Goal: Task Accomplishment & Management: Complete application form

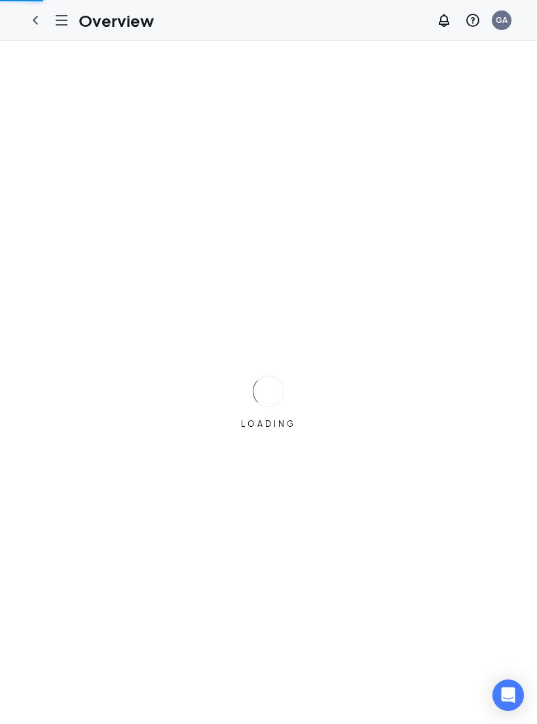
scroll to position [61, 0]
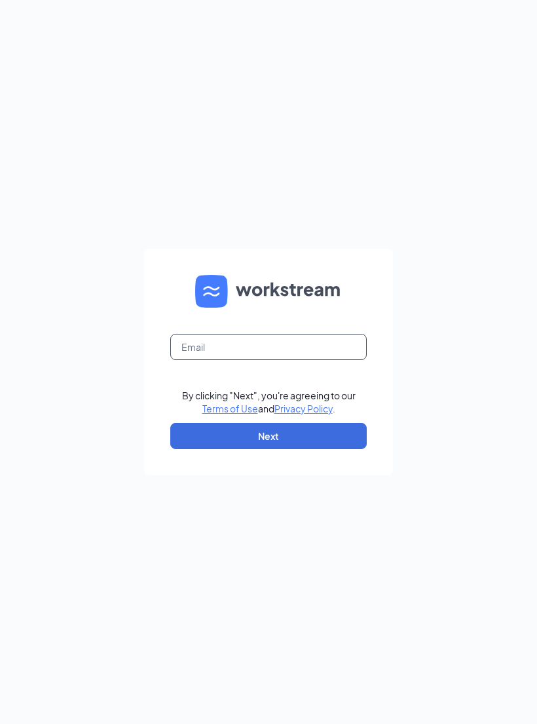
click at [257, 354] on input "text" at bounding box center [268, 347] width 196 height 26
type input "Greg.argyrou@cfafranchisee.com"
click at [295, 449] on button "Next" at bounding box center [268, 436] width 196 height 26
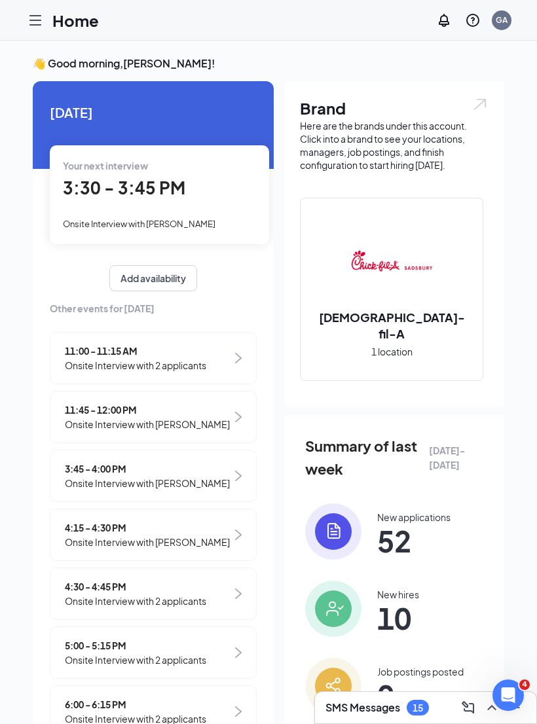
click at [36, 21] on icon "Hamburger" at bounding box center [36, 20] width 16 height 16
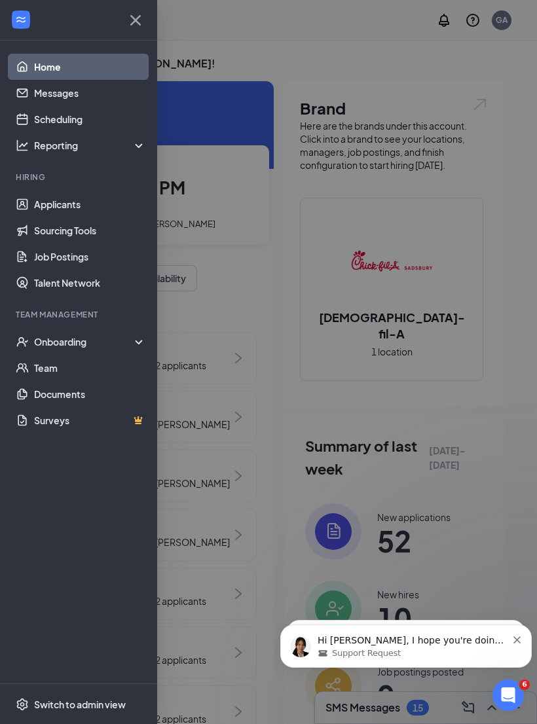
click at [56, 342] on div "Onboarding" at bounding box center [84, 341] width 101 height 13
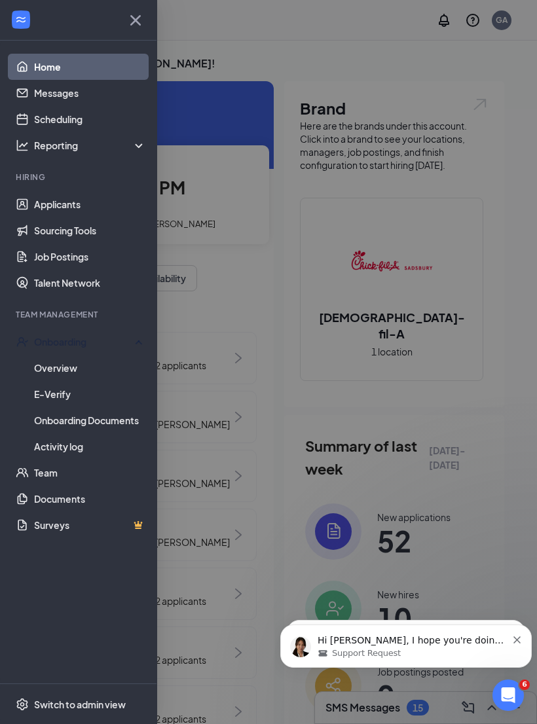
click at [46, 369] on link "Overview" at bounding box center [90, 368] width 112 height 26
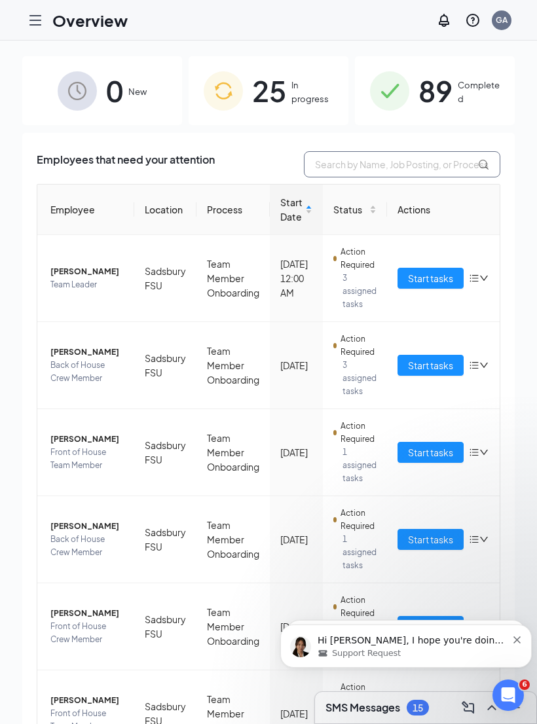
click at [392, 167] on input "text" at bounding box center [402, 164] width 196 height 26
type input "Micha"
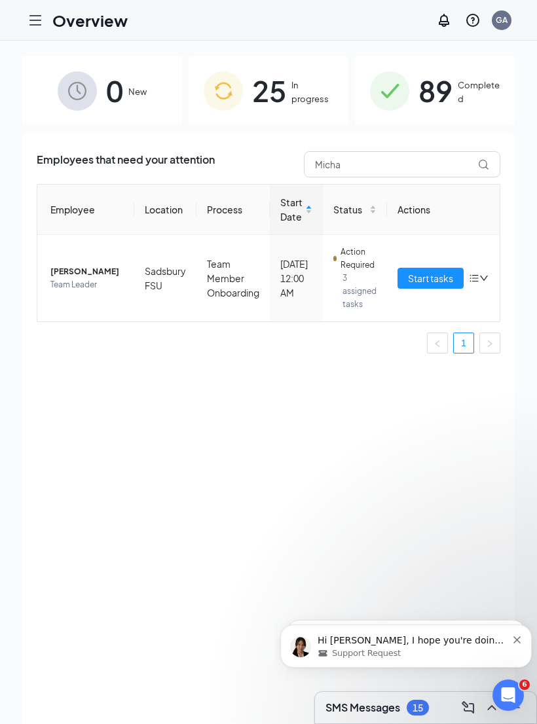
click at [428, 284] on span "Start tasks" at bounding box center [430, 278] width 45 height 14
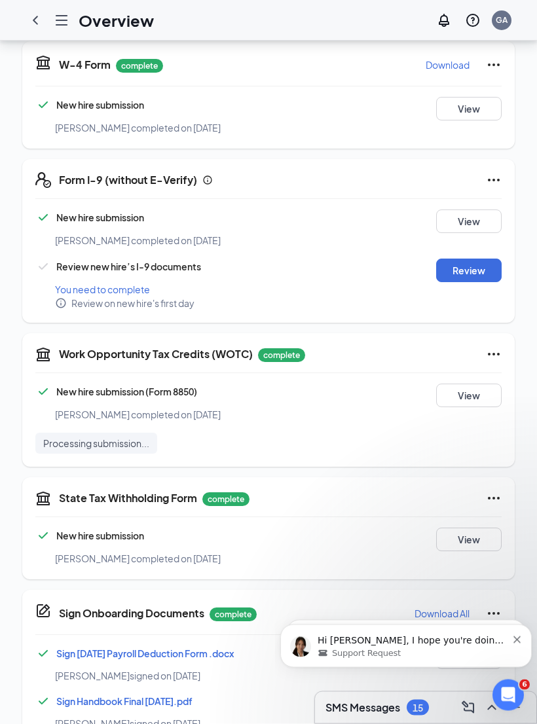
click at [471, 259] on button "Review" at bounding box center [468, 271] width 65 height 24
type input "[DATE]"
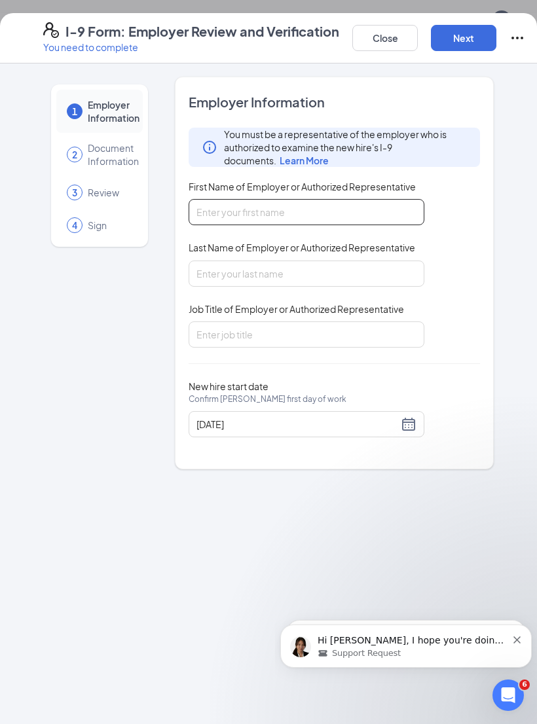
click at [300, 218] on input "First Name of Employer or Authorized Representative" at bounding box center [307, 212] width 236 height 26
type input "[PERSON_NAME]"
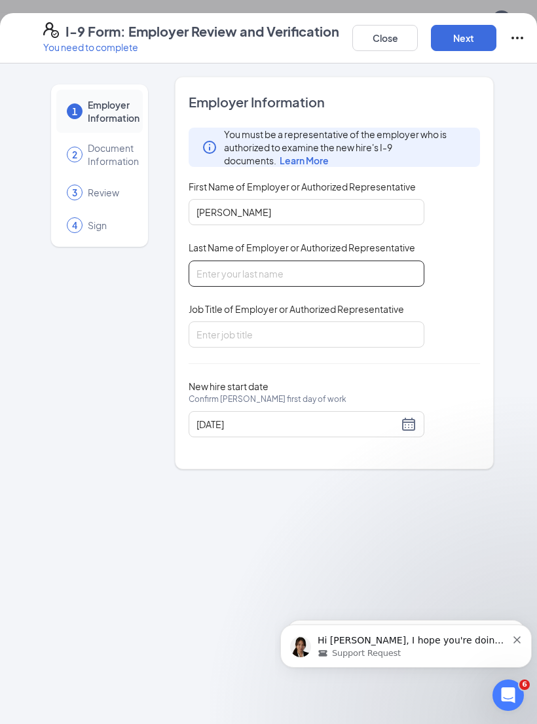
click at [269, 279] on input "Last Name of Employer or Authorized Representative" at bounding box center [307, 274] width 236 height 26
type input "Argyrou"
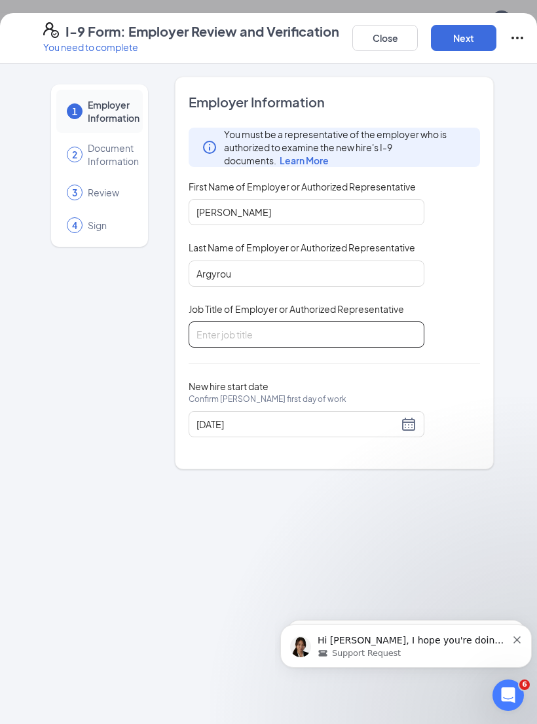
click at [274, 327] on input "Job Title of Employer or Authorized Representative" at bounding box center [307, 334] width 236 height 26
type input "Owner"
click at [471, 41] on button "Next" at bounding box center [463, 38] width 65 height 26
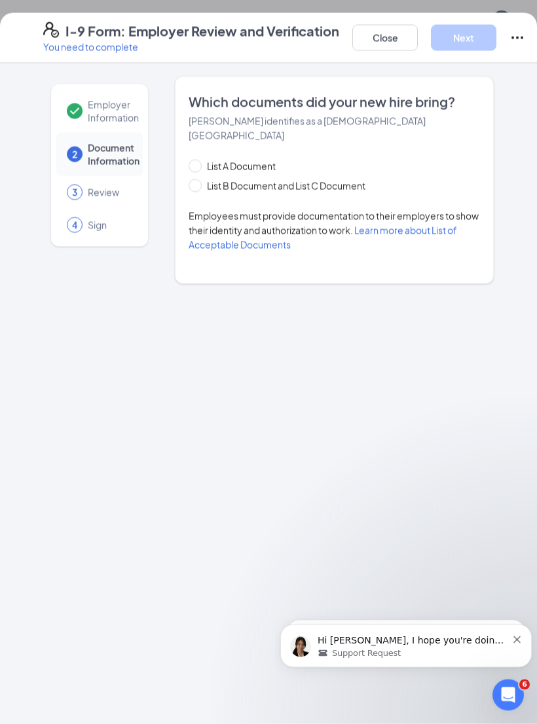
click at [196, 179] on input "List B Document and List C Document" at bounding box center [193, 183] width 9 height 9
radio input "true"
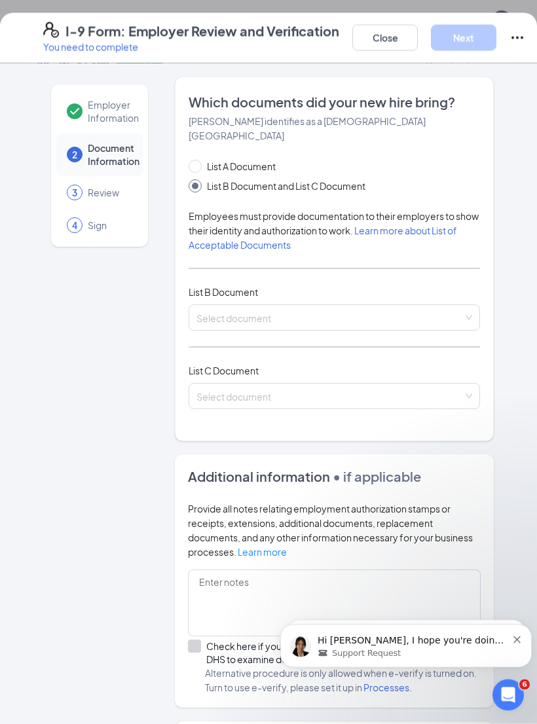
scroll to position [329, 0]
click at [211, 308] on input "search" at bounding box center [329, 315] width 266 height 20
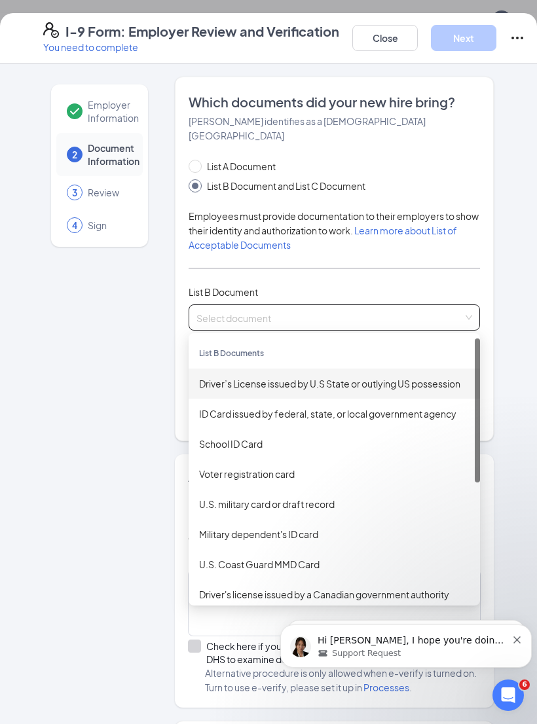
click at [215, 376] on div "Driver’s License issued by U.S State or outlying US possession" at bounding box center [334, 383] width 270 height 14
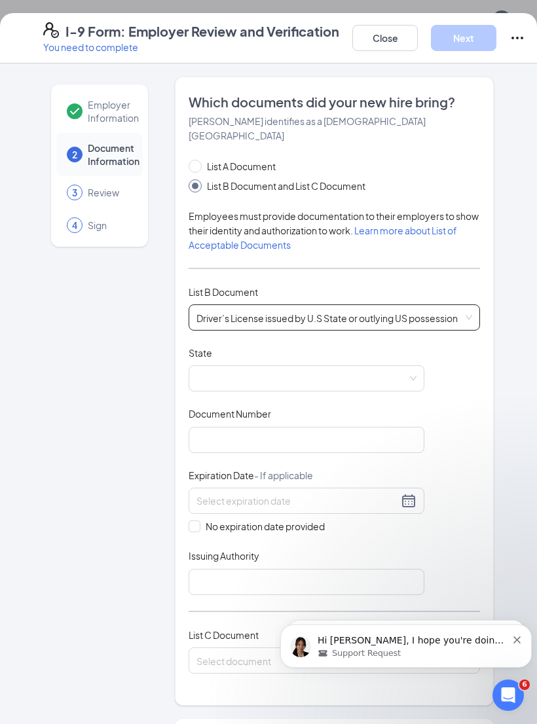
click at [203, 366] on span at bounding box center [306, 378] width 220 height 25
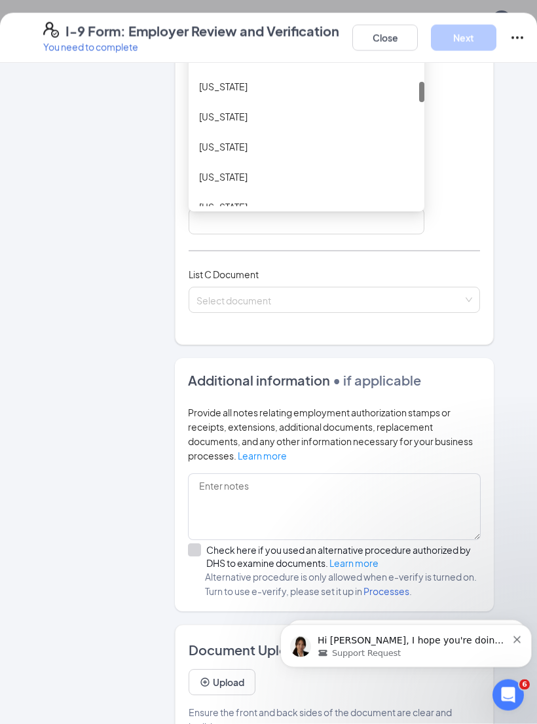
scroll to position [565, 0]
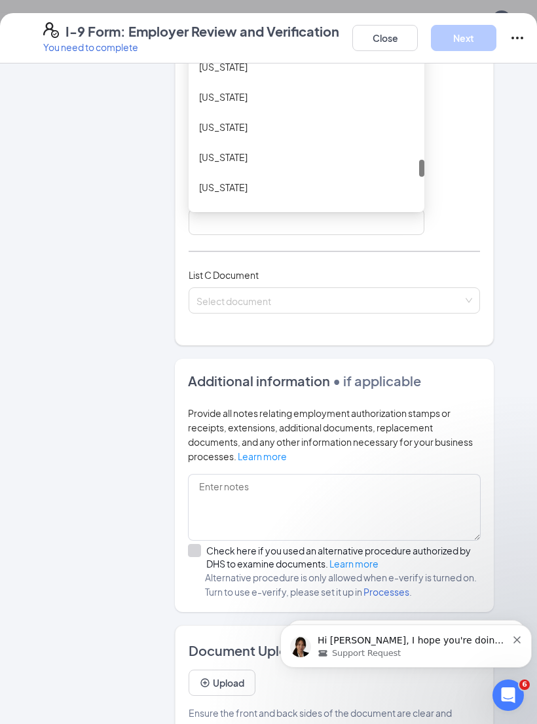
click at [233, 112] on div "[US_STATE]" at bounding box center [307, 127] width 236 height 30
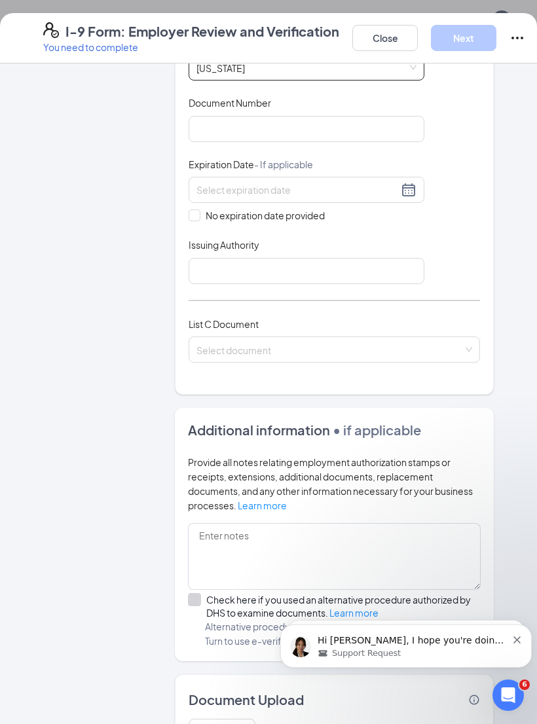
scroll to position [261, 0]
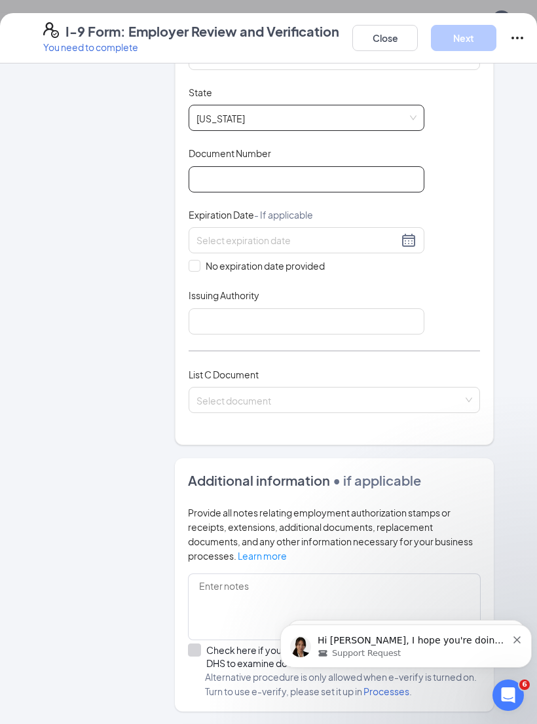
click at [306, 166] on input "Document Number" at bounding box center [307, 179] width 236 height 26
type input "32304604"
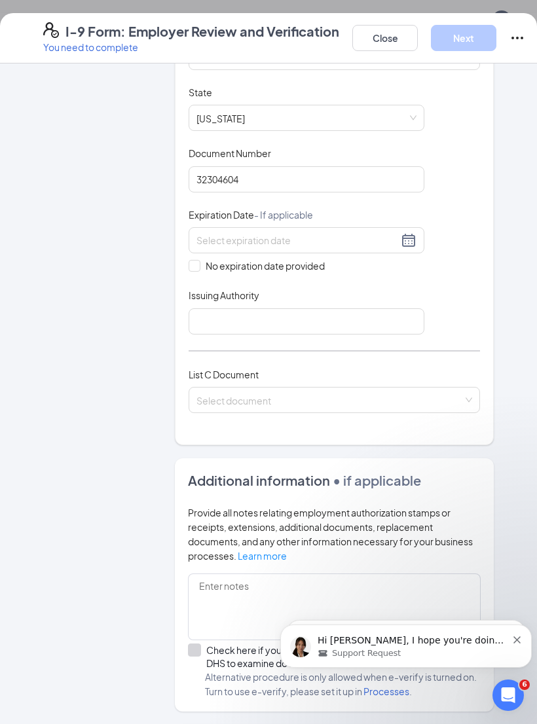
click at [206, 233] on input at bounding box center [297, 240] width 202 height 14
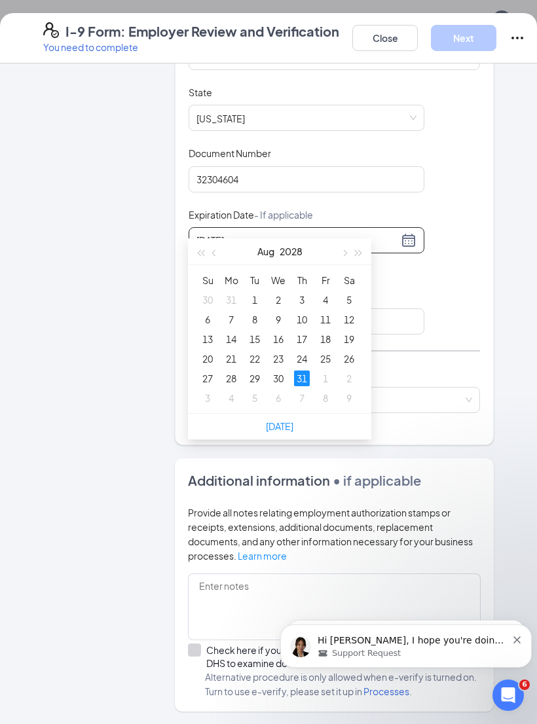
click at [300, 378] on div "31" at bounding box center [302, 379] width 16 height 16
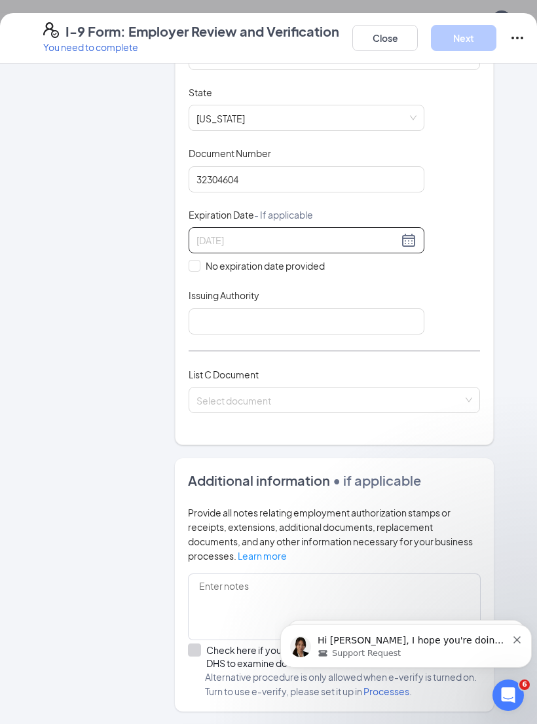
type input "[DATE]"
click at [212, 308] on input "Issuing Authority" at bounding box center [307, 321] width 236 height 26
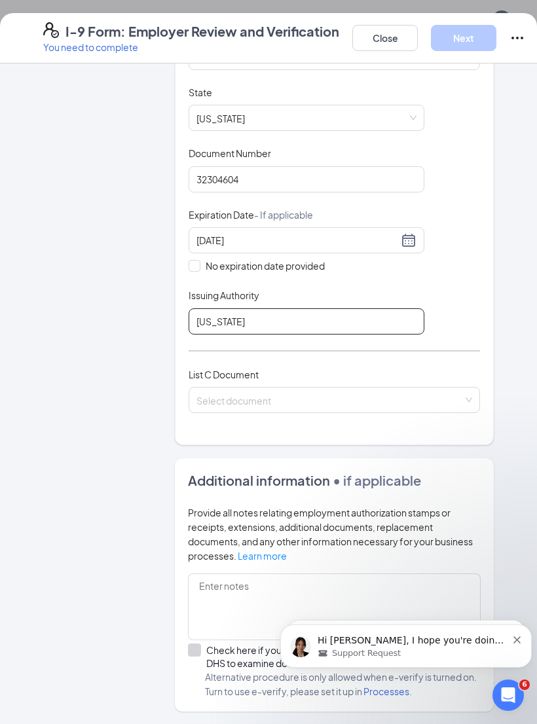
type input "[US_STATE]"
click at [213, 388] on input "search" at bounding box center [329, 398] width 266 height 20
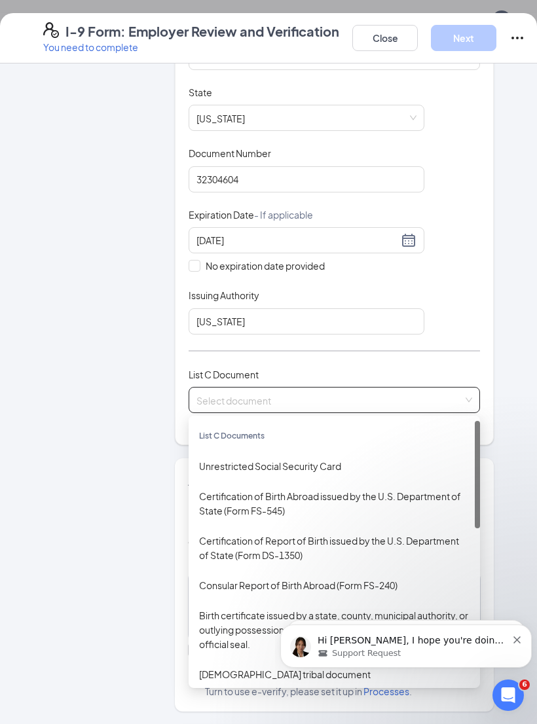
click at [222, 426] on div "List C Documents" at bounding box center [334, 436] width 291 height 30
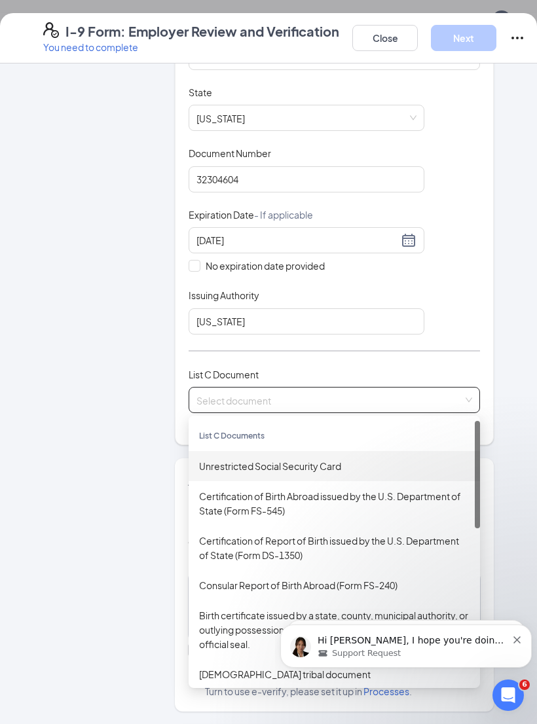
click at [218, 459] on div "Unrestricted Social Security Card" at bounding box center [334, 466] width 270 height 14
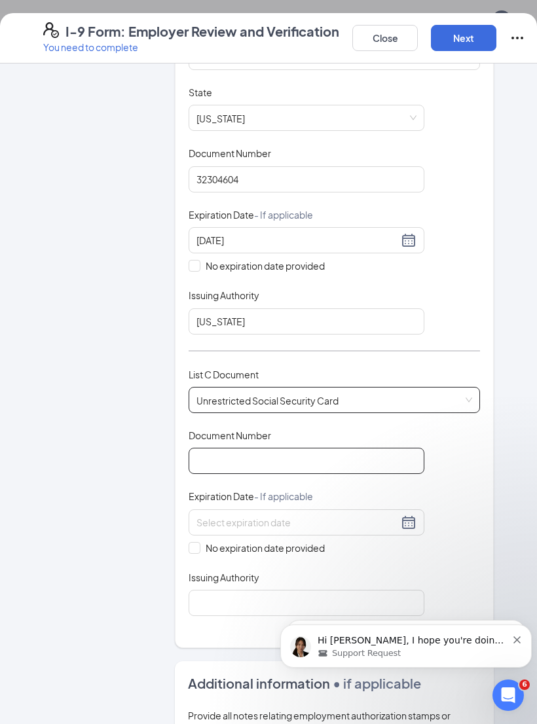
click at [210, 448] on input "Document Number" at bounding box center [307, 461] width 236 height 26
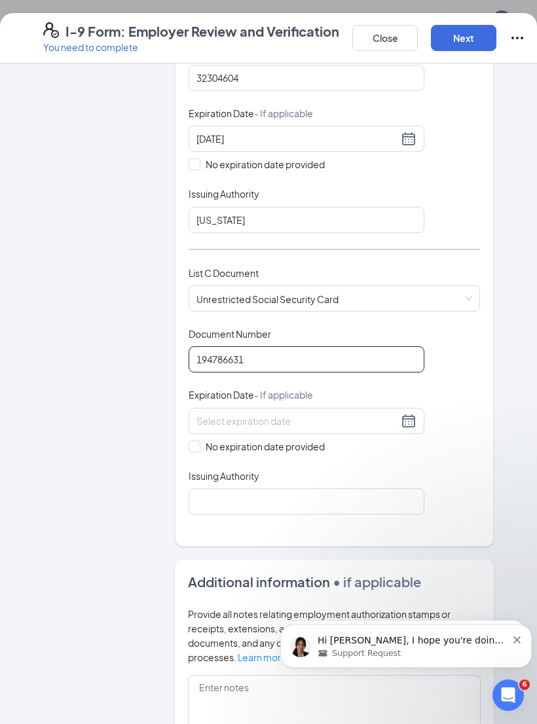
scroll to position [365, 0]
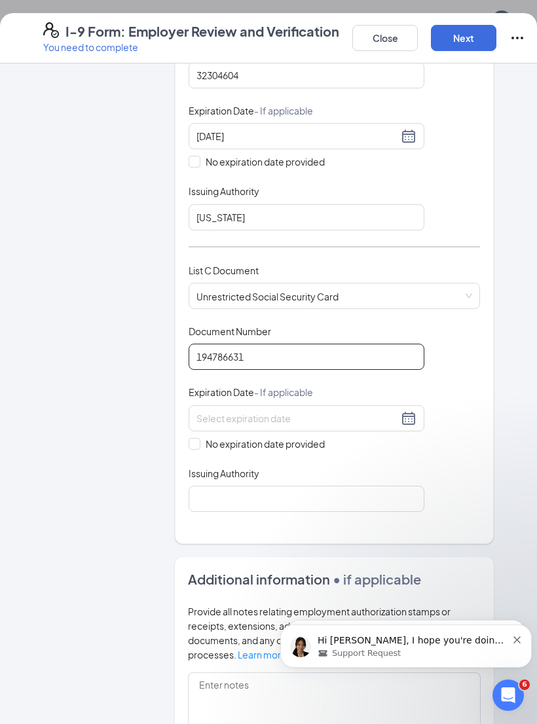
type input "194786631"
click at [205, 437] on span "No expiration date provided" at bounding box center [265, 444] width 130 height 14
click at [198, 438] on input "No expiration date provided" at bounding box center [193, 442] width 9 height 9
checkbox input "true"
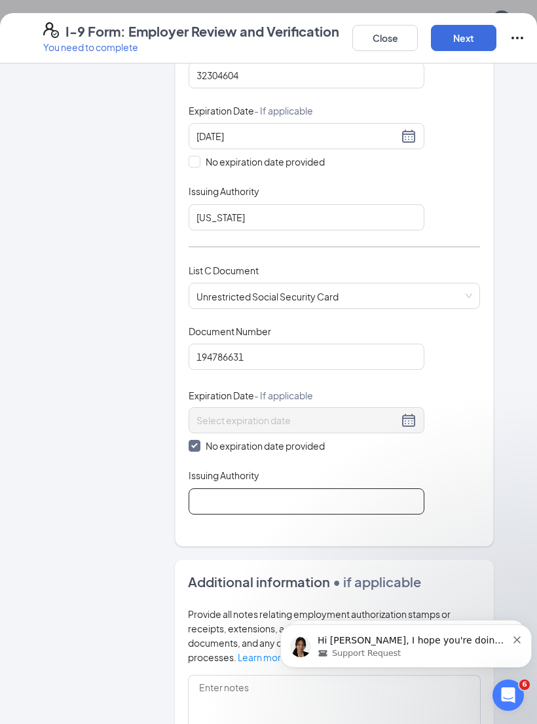
click at [322, 488] on input "Issuing Authority" at bounding box center [307, 501] width 236 height 26
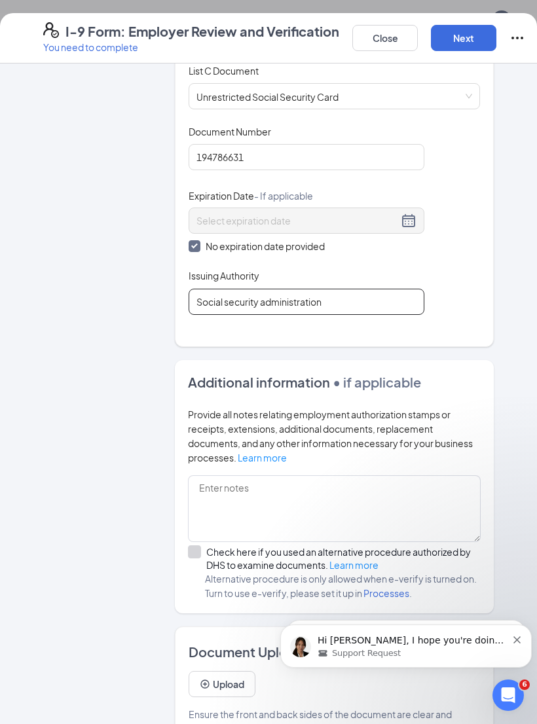
scroll to position [564, 0]
type input "Social security administration"
click at [215, 672] on button "Upload" at bounding box center [222, 685] width 67 height 26
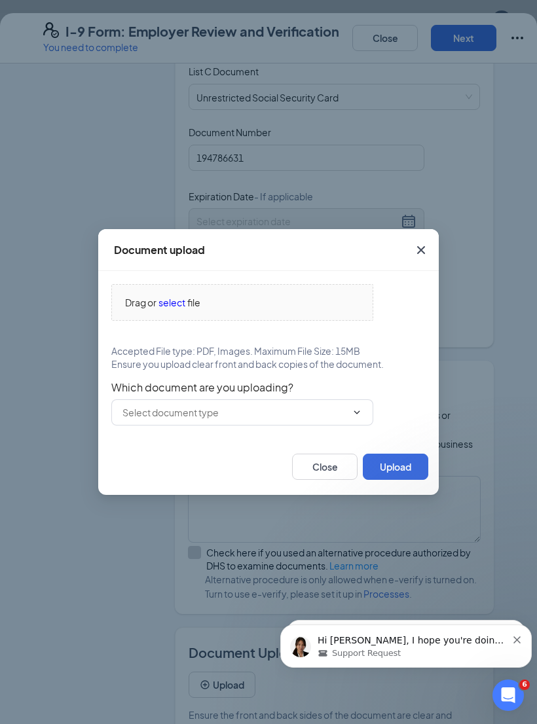
click at [161, 310] on span "select" at bounding box center [171, 302] width 27 height 14
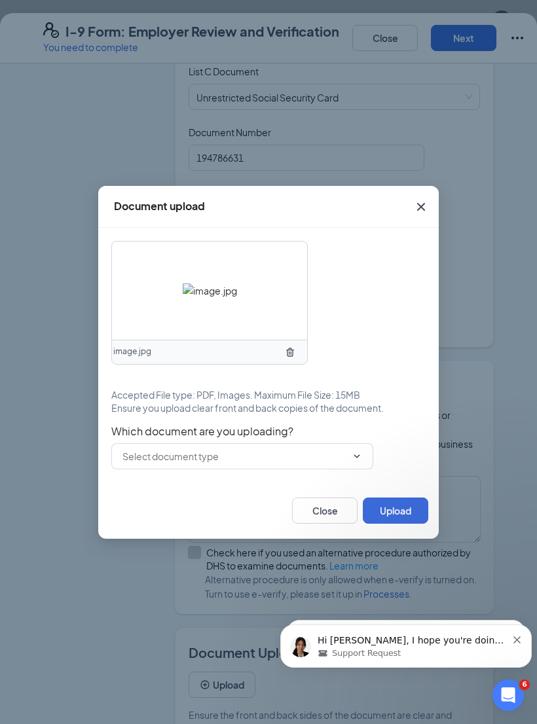
click at [251, 464] on input "text" at bounding box center [234, 456] width 224 height 14
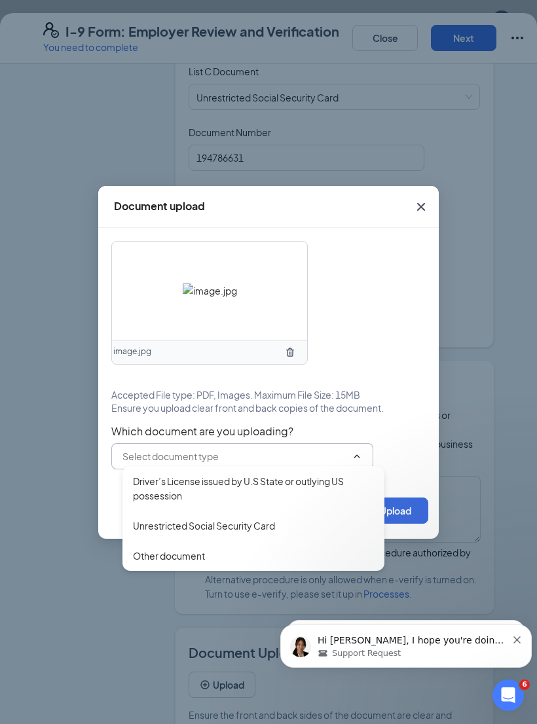
click at [219, 497] on div "Driver’s License issued by U.S State or outlying US possession" at bounding box center [253, 488] width 241 height 29
type input "Driver’s License issued by U.S State or outlying US possession"
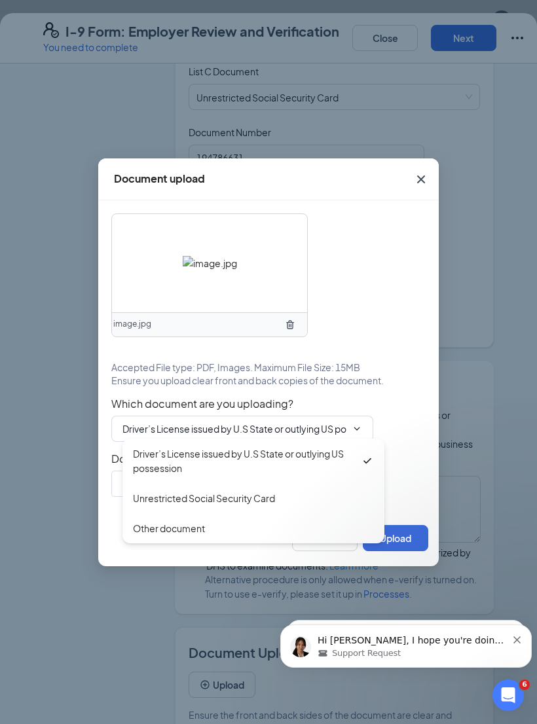
type input "Driver’s License issued by U.S State or outlying US possession"
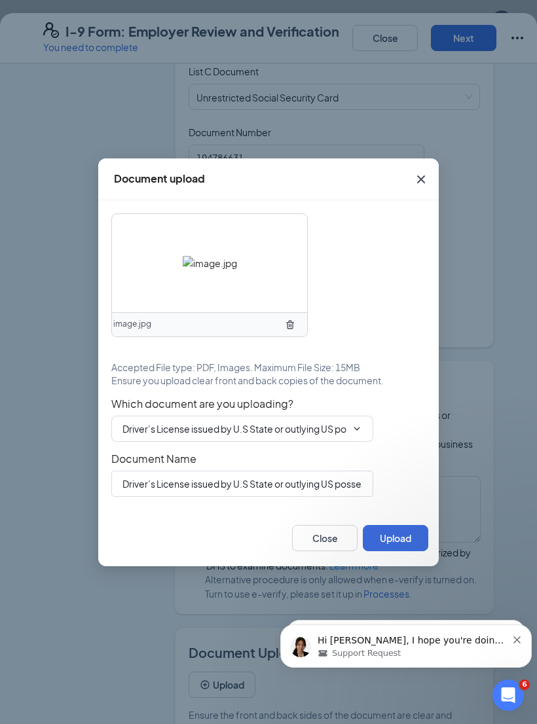
click at [399, 551] on button "Upload" at bounding box center [395, 538] width 65 height 26
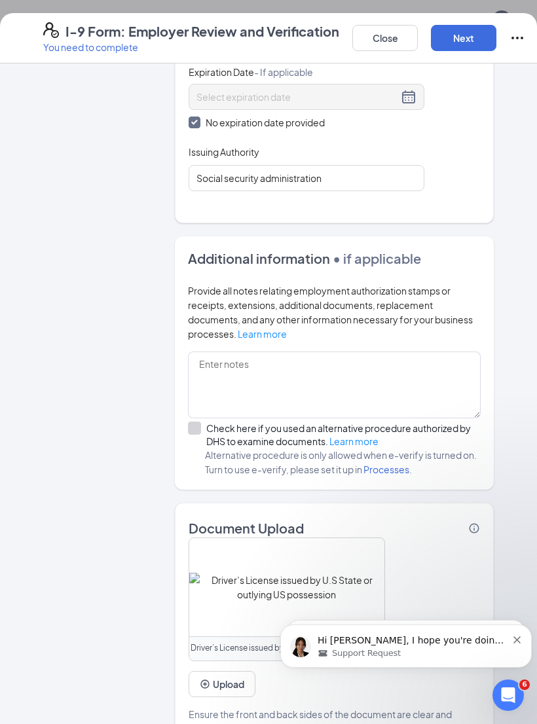
scroll to position [688, 0]
click at [233, 672] on button "Upload" at bounding box center [222, 685] width 67 height 26
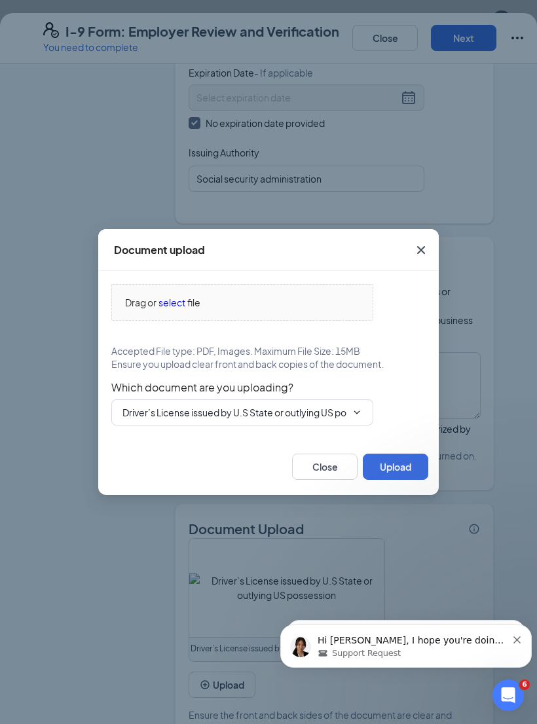
click at [178, 320] on span "Drag or select file" at bounding box center [242, 302] width 261 height 35
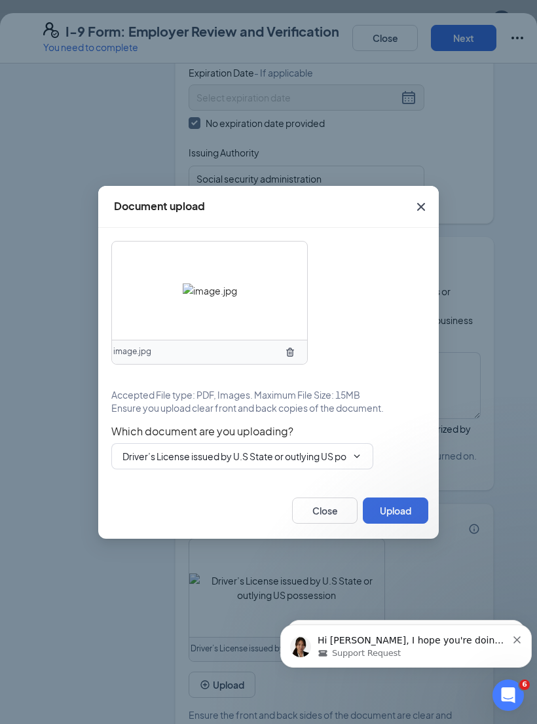
click at [252, 464] on input "Driver’s License issued by U.S State or outlying US possession" at bounding box center [234, 456] width 224 height 14
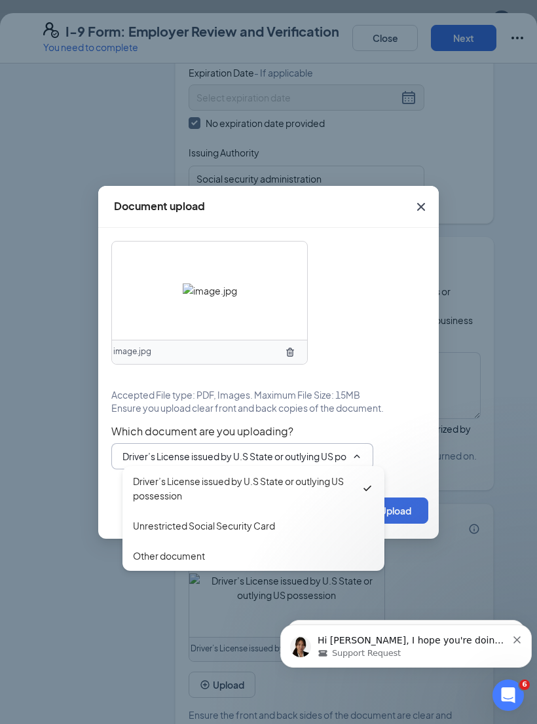
click at [242, 498] on div "Driver’s License issued by U.S State or outlying US possession" at bounding box center [247, 488] width 228 height 29
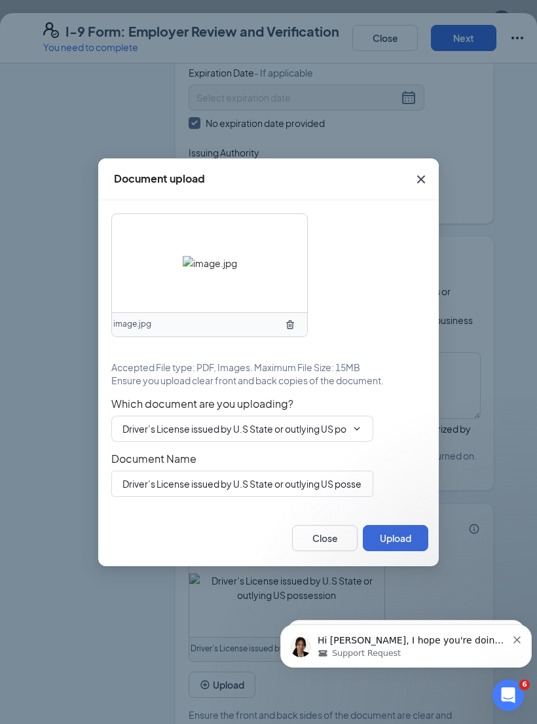
click at [403, 543] on button "Upload" at bounding box center [395, 538] width 65 height 26
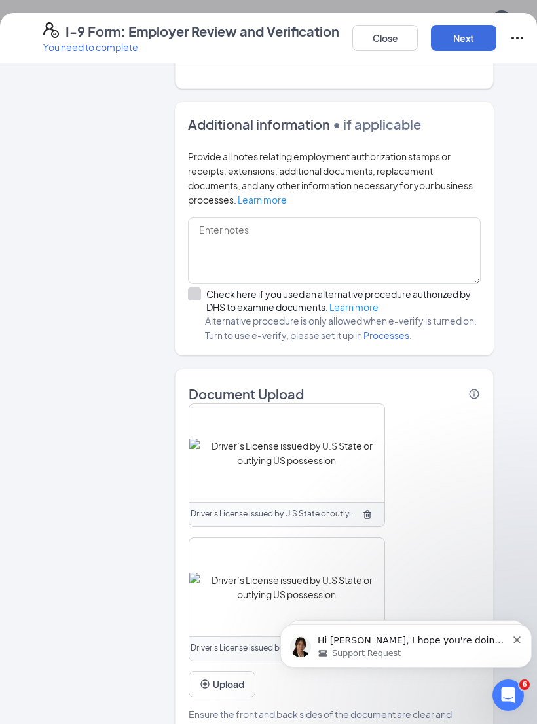
scroll to position [822, 0]
click at [217, 672] on button "Upload" at bounding box center [222, 685] width 67 height 26
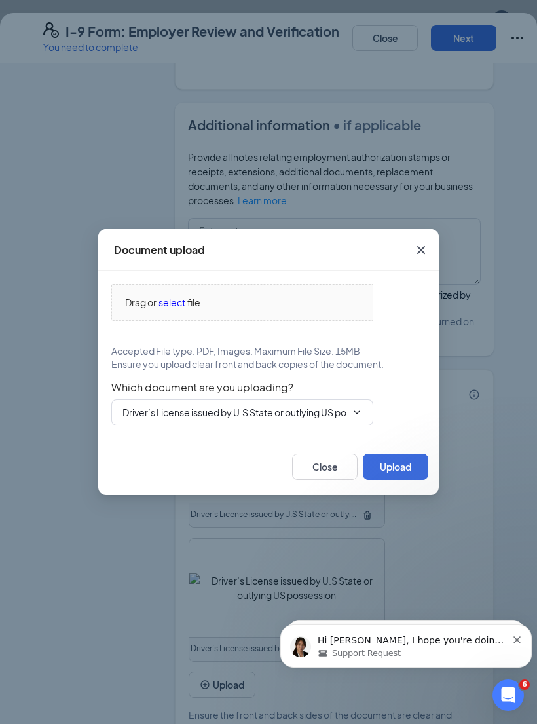
click at [181, 320] on span "Drag or select file" at bounding box center [242, 302] width 261 height 35
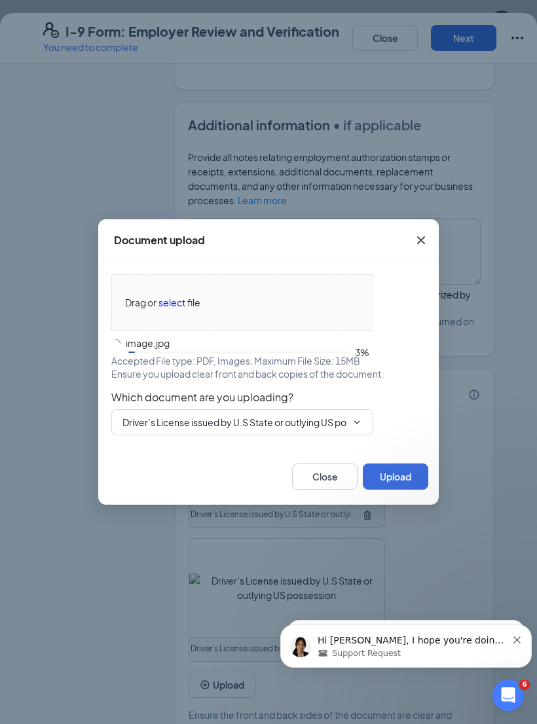
click at [241, 430] on input "Driver’s License issued by U.S State or outlying US possession" at bounding box center [234, 422] width 224 height 14
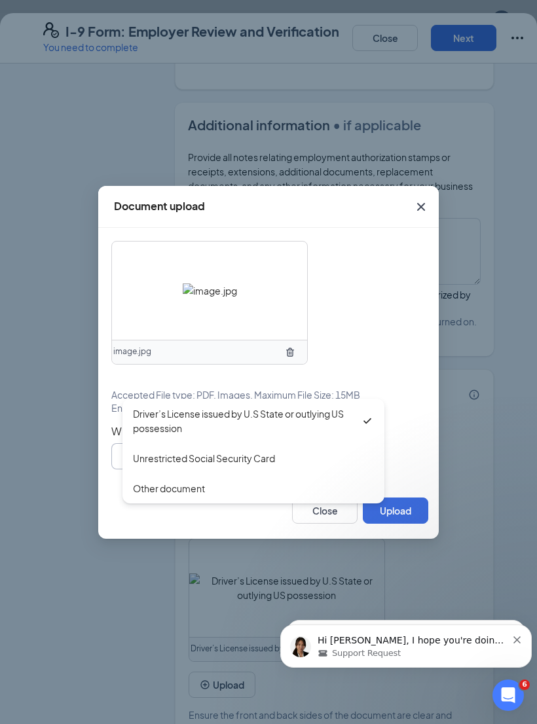
click at [251, 466] on div "Unrestricted Social Security Card" at bounding box center [204, 458] width 142 height 14
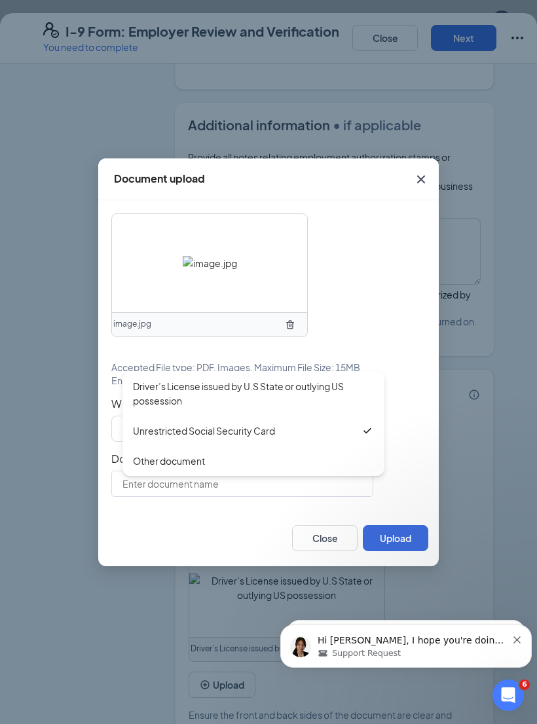
type input "Unrestricted Social Security Card"
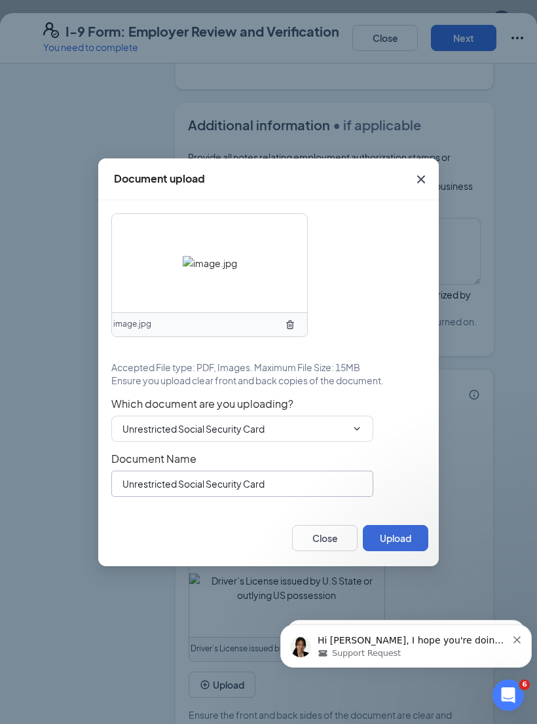
click at [219, 497] on input "Unrestricted Social Security Card" at bounding box center [242, 484] width 262 height 26
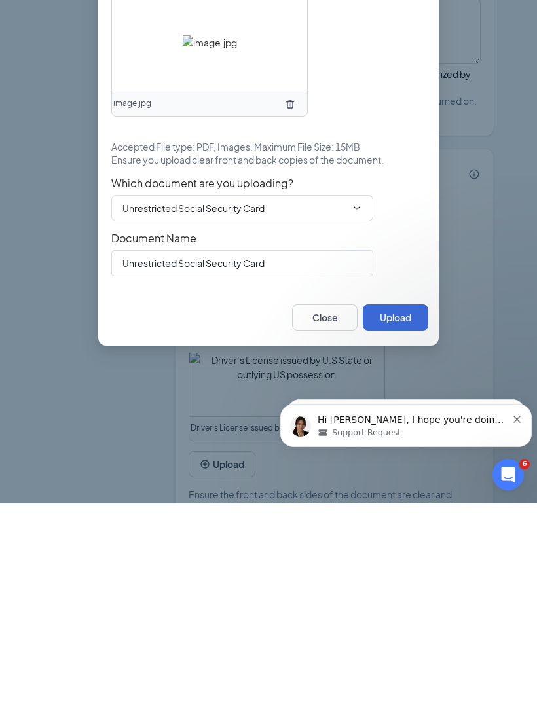
click at [390, 510] on div "Close Upload" at bounding box center [268, 538] width 340 height 56
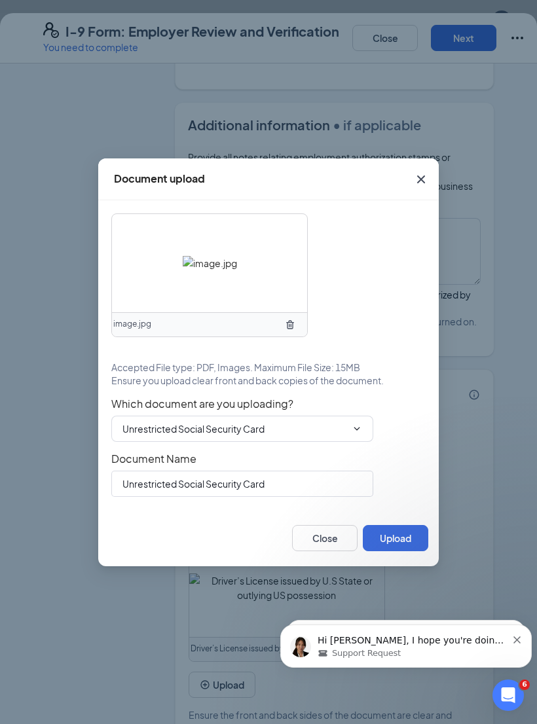
click at [403, 543] on button "Upload" at bounding box center [395, 538] width 65 height 26
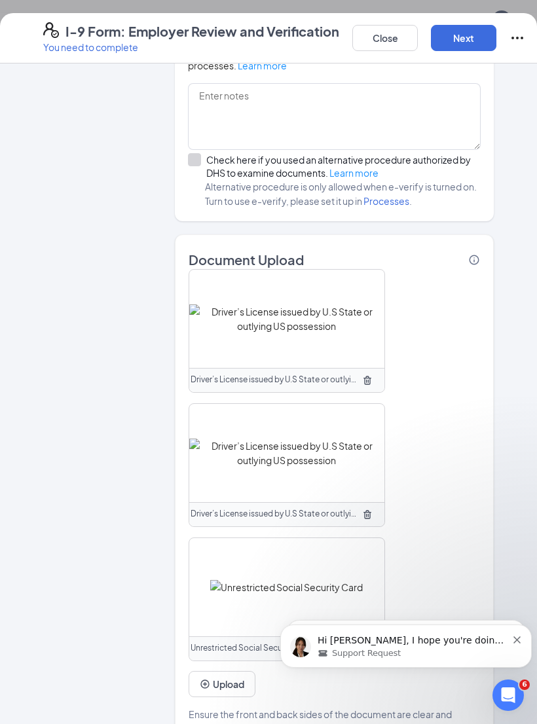
scroll to position [956, 0]
click at [235, 672] on button "Upload" at bounding box center [222, 685] width 67 height 26
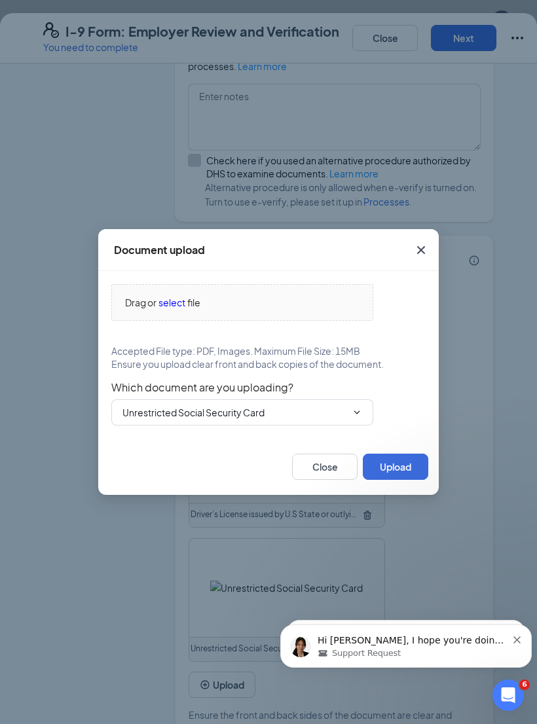
click at [174, 310] on span "select" at bounding box center [171, 302] width 27 height 14
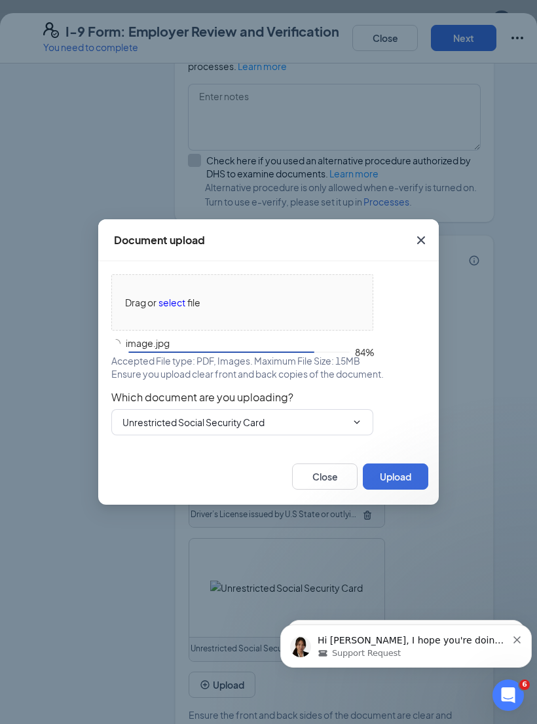
click at [163, 430] on input "Unrestricted Social Security Card" at bounding box center [234, 422] width 224 height 14
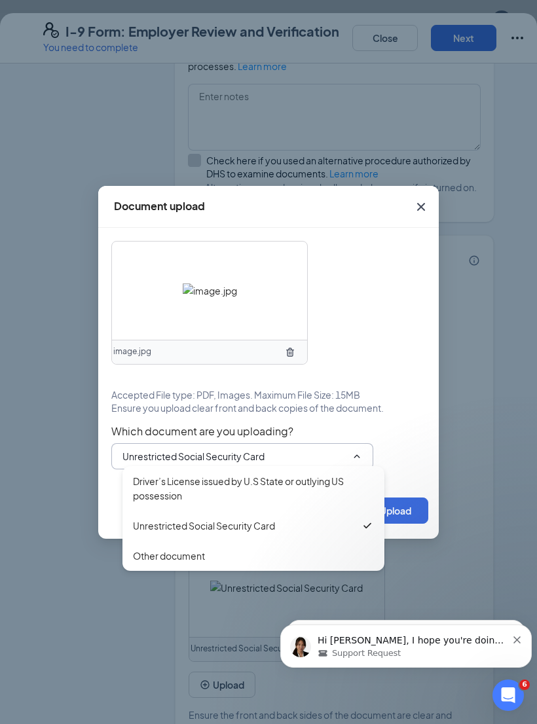
click at [149, 533] on div "Unrestricted Social Security Card" at bounding box center [204, 526] width 142 height 14
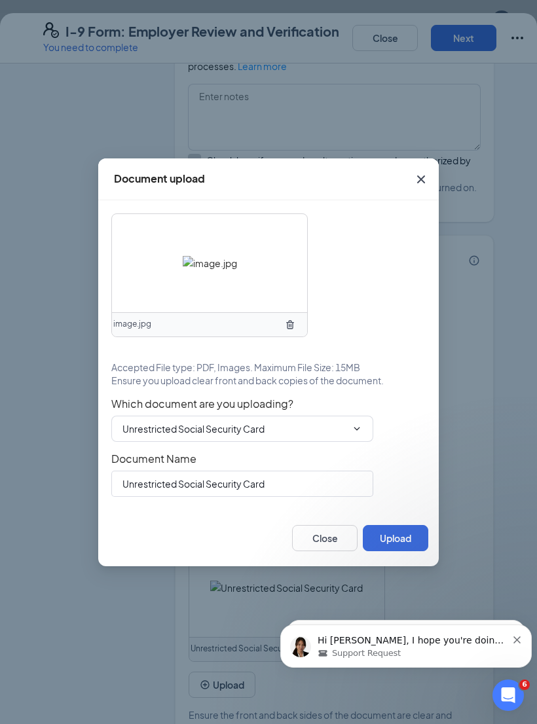
click at [400, 551] on button "Upload" at bounding box center [395, 538] width 65 height 26
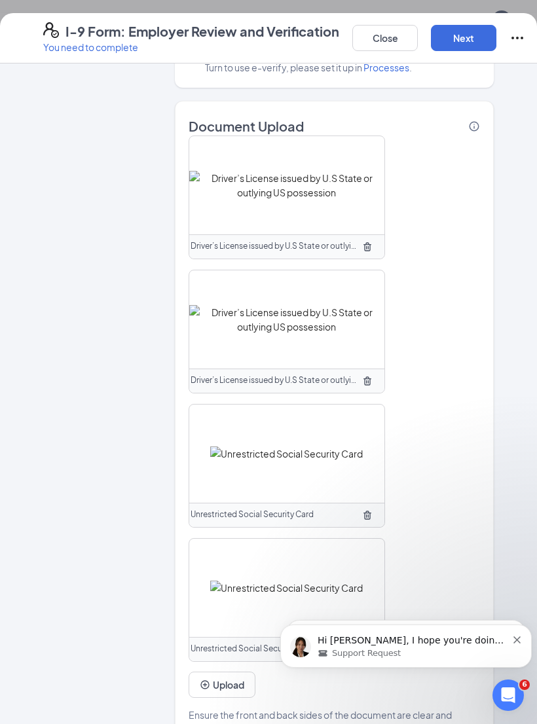
click at [469, 28] on button "Next" at bounding box center [463, 38] width 65 height 26
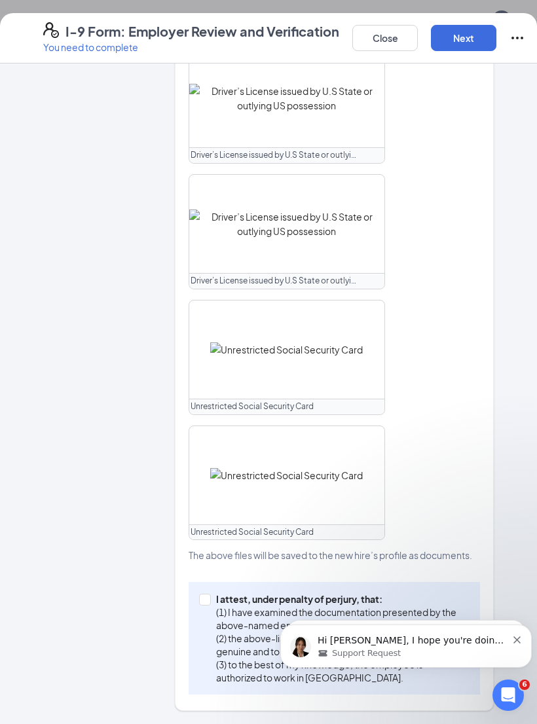
scroll to position [650, 0]
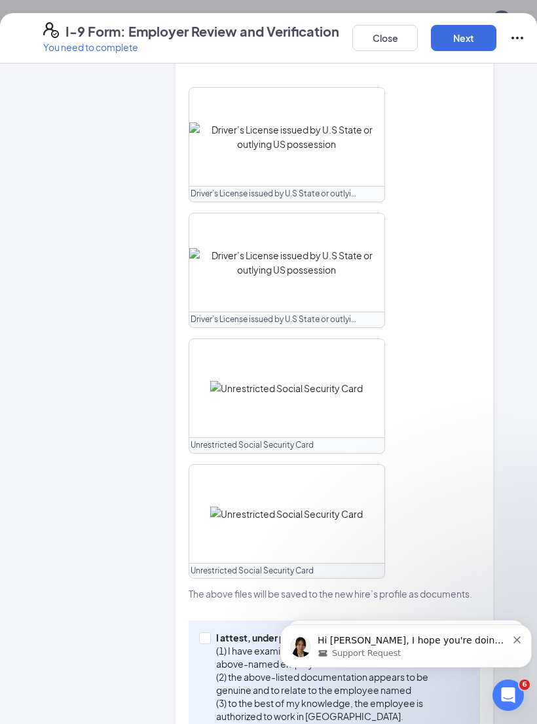
click at [199, 633] on span at bounding box center [205, 639] width 12 height 12
click at [199, 633] on input "I attest, under penalty of [PERSON_NAME], that: (1) I have examined the documen…" at bounding box center [203, 637] width 9 height 9
checkbox input "true"
click at [471, 39] on button "Next" at bounding box center [463, 38] width 65 height 26
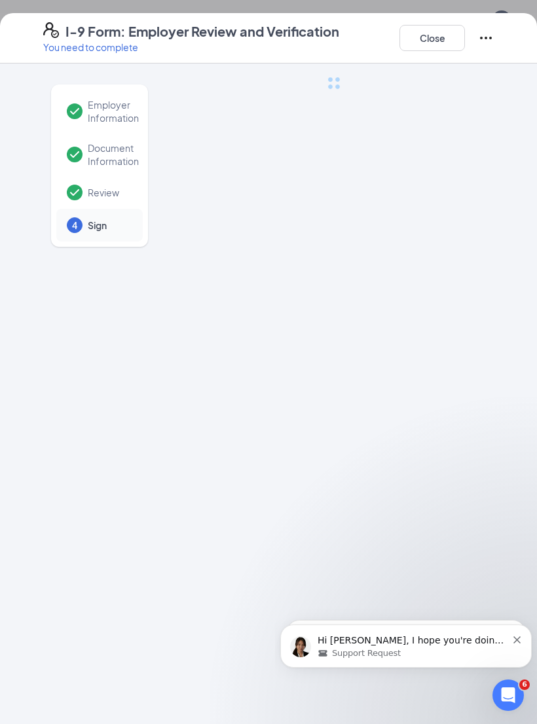
scroll to position [0, 0]
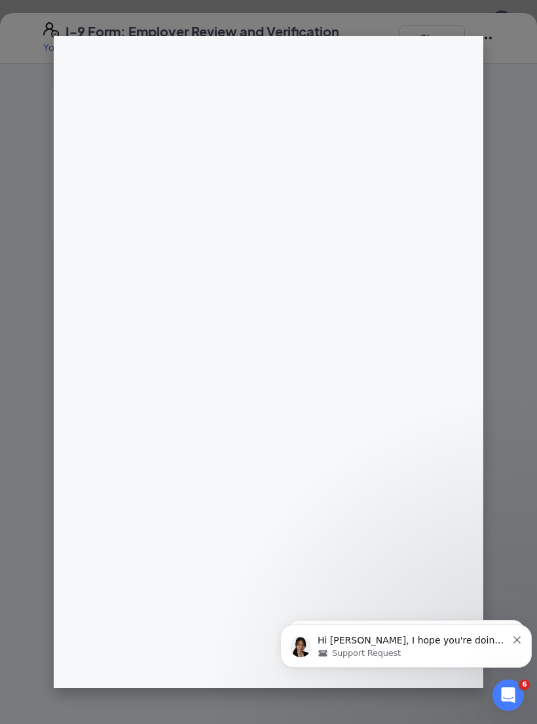
click at [516, 638] on icon "Dismiss notification" at bounding box center [516, 639] width 7 height 7
click at [517, 640] on icon "Dismiss notification" at bounding box center [516, 639] width 7 height 7
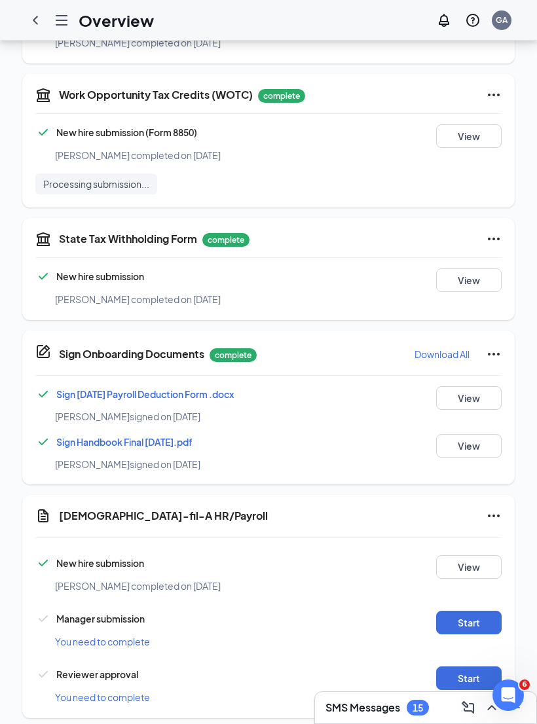
scroll to position [563, 0]
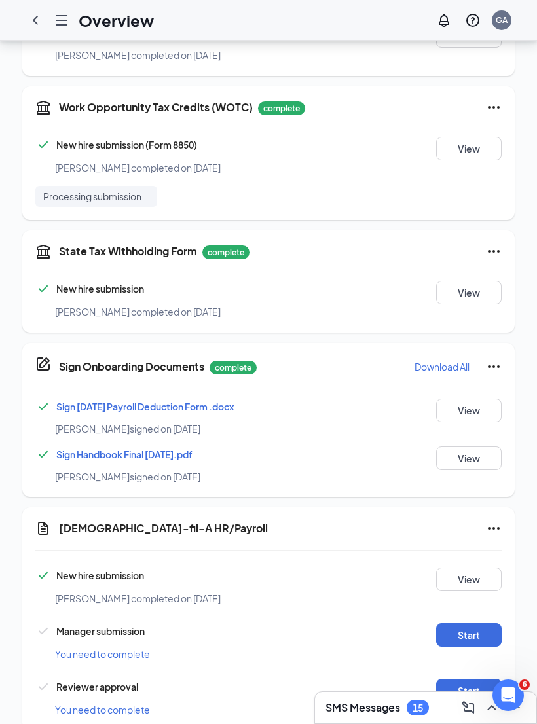
click at [464, 623] on button "Start" at bounding box center [468, 635] width 65 height 24
click at [477, 682] on button "Start" at bounding box center [468, 691] width 65 height 24
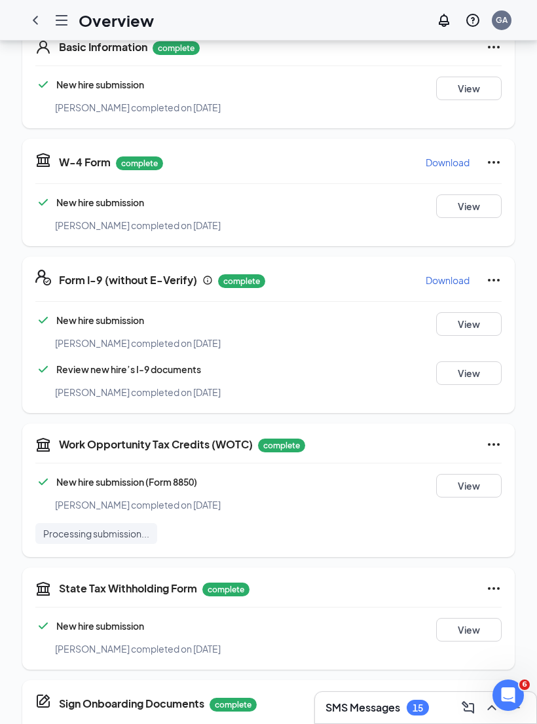
scroll to position [0, 0]
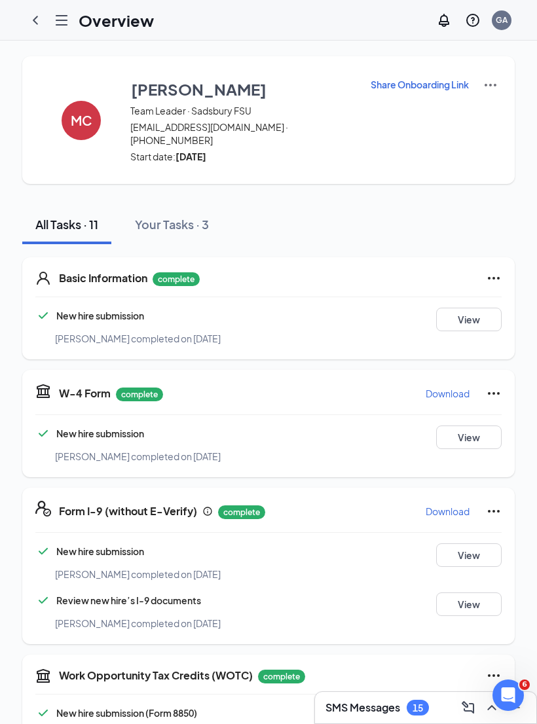
click at [33, 20] on icon "ChevronLeft" at bounding box center [35, 20] width 5 height 9
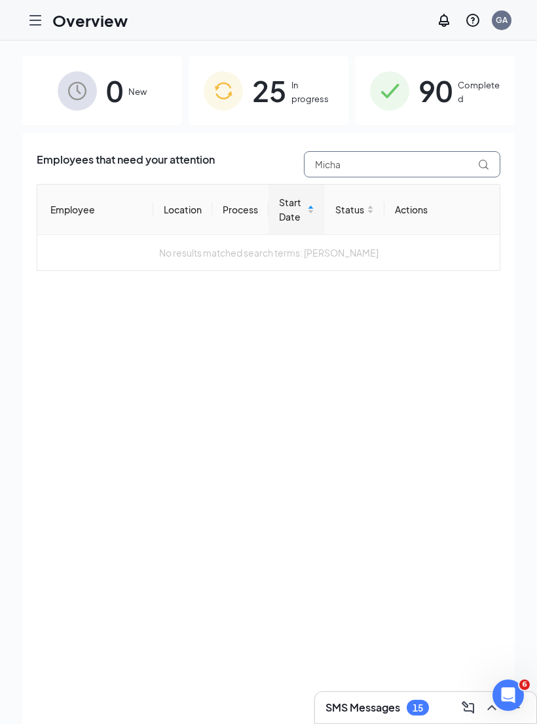
click at [406, 166] on input "Micha" at bounding box center [402, 164] width 196 height 26
type input "M"
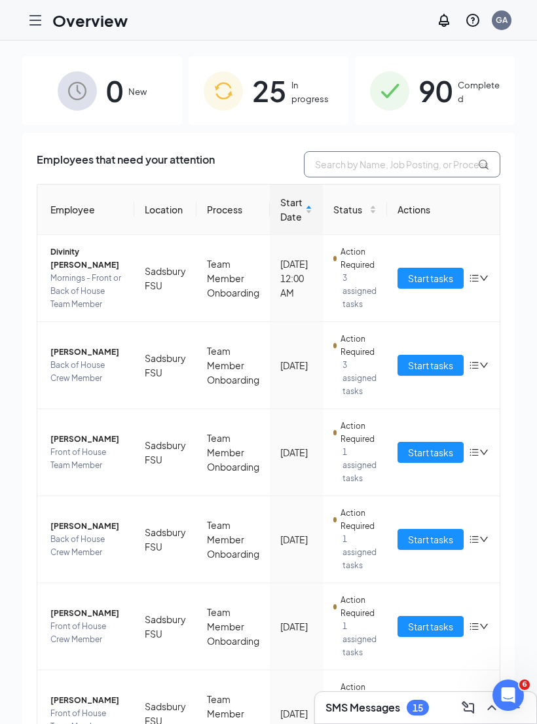
click at [387, 168] on input "text" at bounding box center [402, 164] width 196 height 26
type input "Pame"
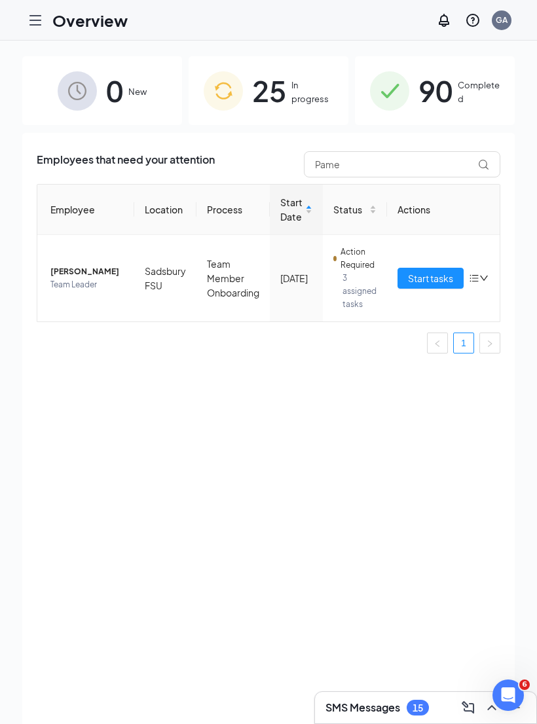
click at [428, 274] on span "Start tasks" at bounding box center [430, 278] width 45 height 14
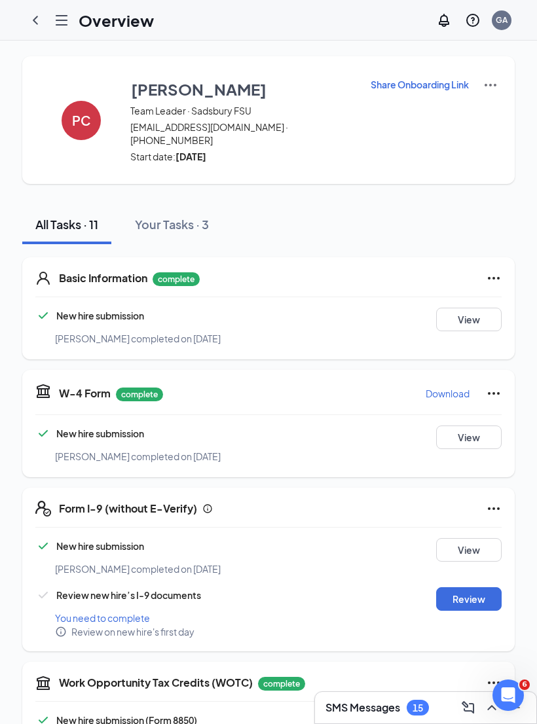
click at [481, 594] on button "Review" at bounding box center [468, 599] width 65 height 24
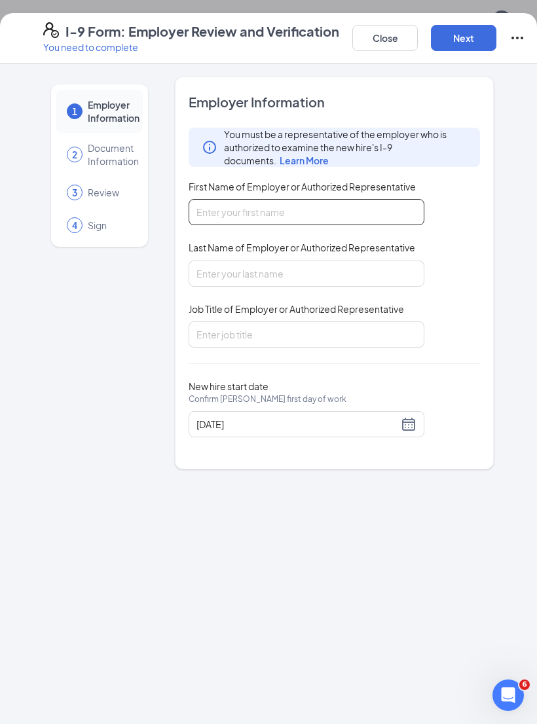
click at [288, 214] on input "First Name of Employer or Authorized Representative" at bounding box center [307, 212] width 236 height 26
type input "[PERSON_NAME]"
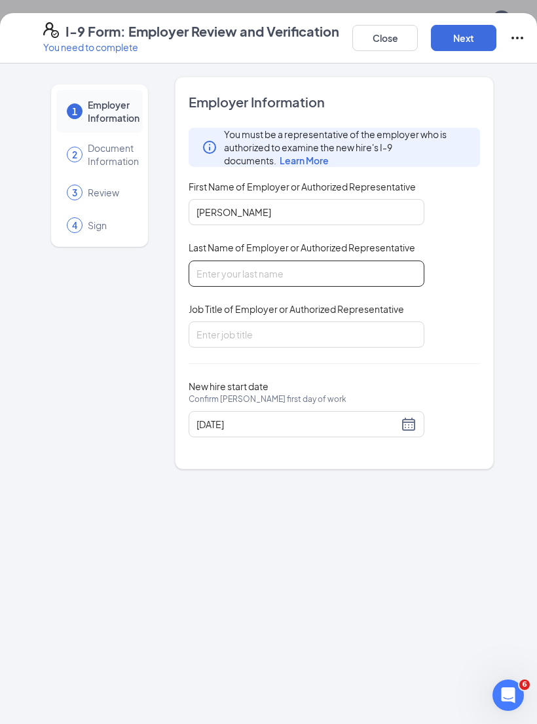
click at [287, 280] on input "Last Name of Employer or Authorized Representative" at bounding box center [307, 274] width 236 height 26
type input "Argyrou"
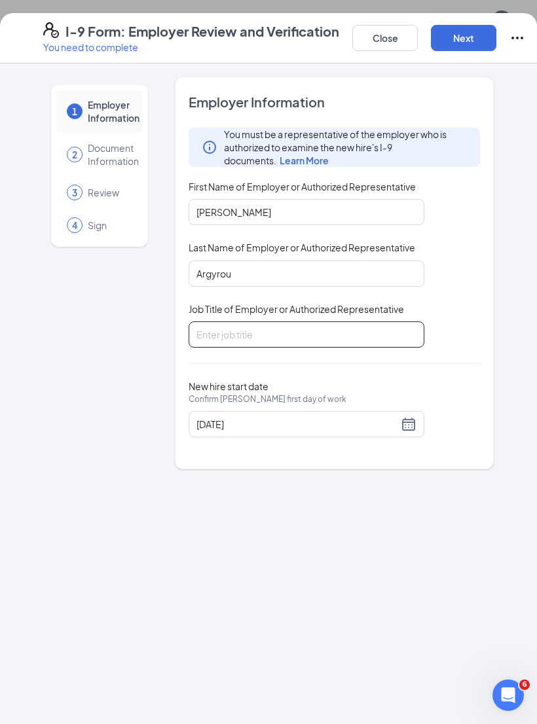
click at [311, 327] on input "Job Title of Employer or Authorized Representative" at bounding box center [307, 334] width 236 height 26
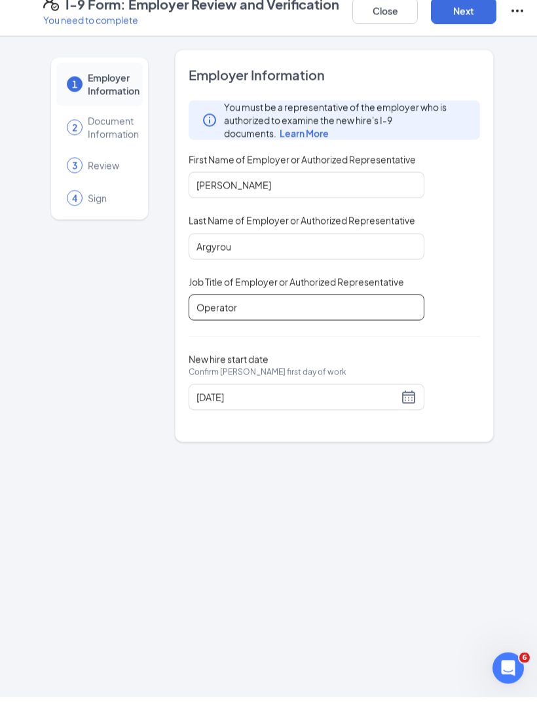
type input "Operator"
click at [408, 416] on div "[DATE]" at bounding box center [306, 424] width 220 height 16
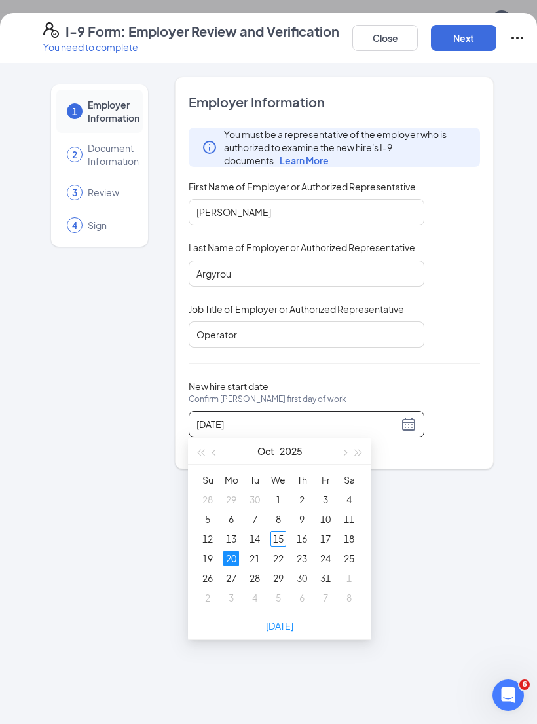
type input "[DATE]"
click at [278, 537] on div "15" at bounding box center [278, 539] width 16 height 16
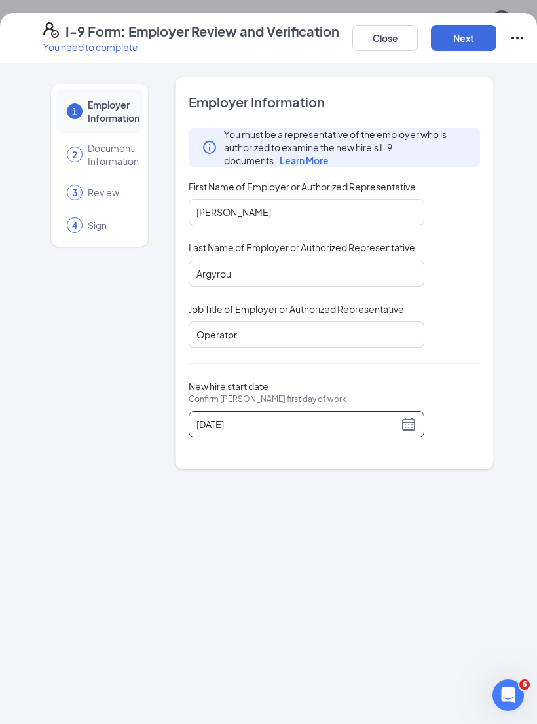
click at [472, 32] on button "Next" at bounding box center [463, 38] width 65 height 26
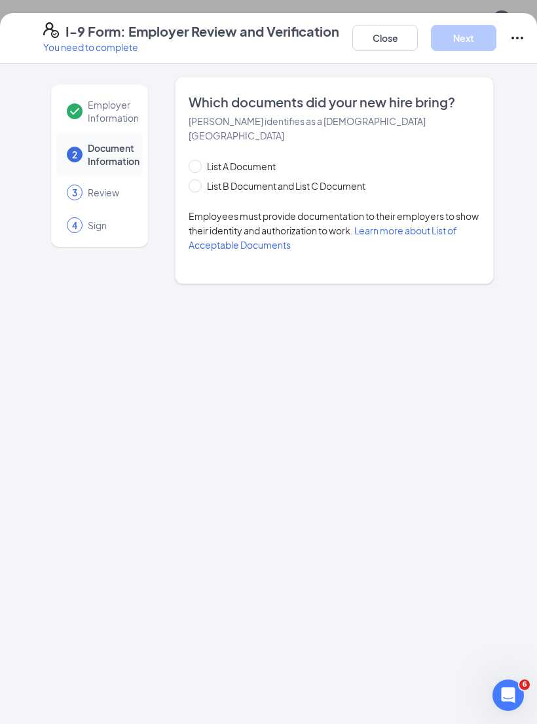
click at [200, 160] on span at bounding box center [195, 166] width 13 height 13
click at [198, 160] on input "List A Document" at bounding box center [193, 164] width 9 height 9
radio input "true"
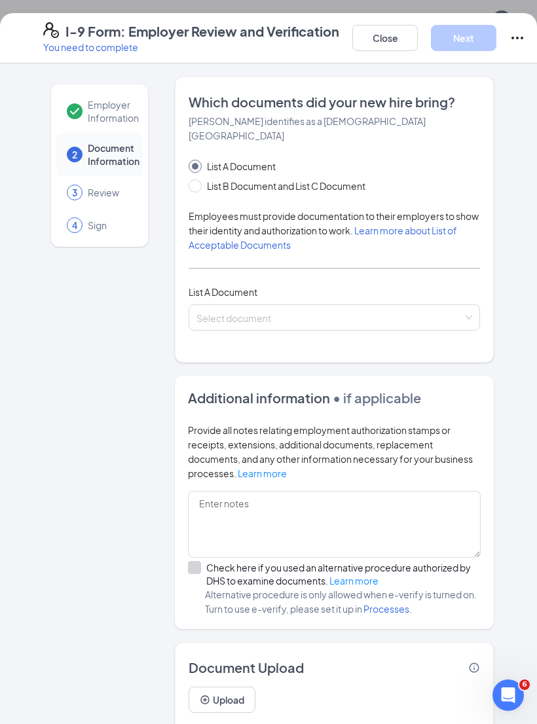
click at [259, 308] on input "search" at bounding box center [329, 315] width 266 height 20
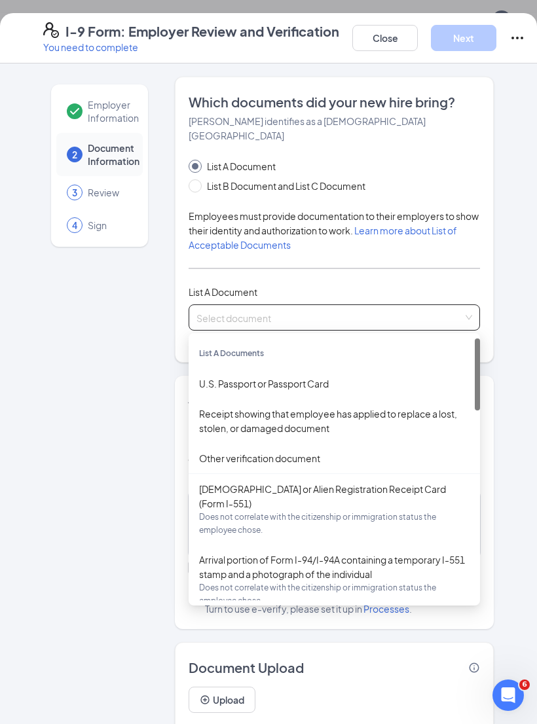
click at [293, 376] on div "U.S. Passport or Passport Card" at bounding box center [334, 383] width 270 height 14
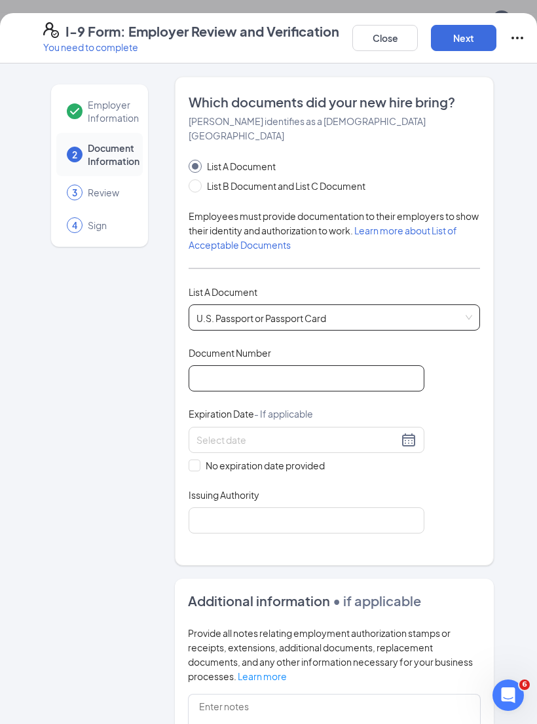
click at [298, 365] on input "Document Number" at bounding box center [307, 378] width 236 height 26
type input "A00980143"
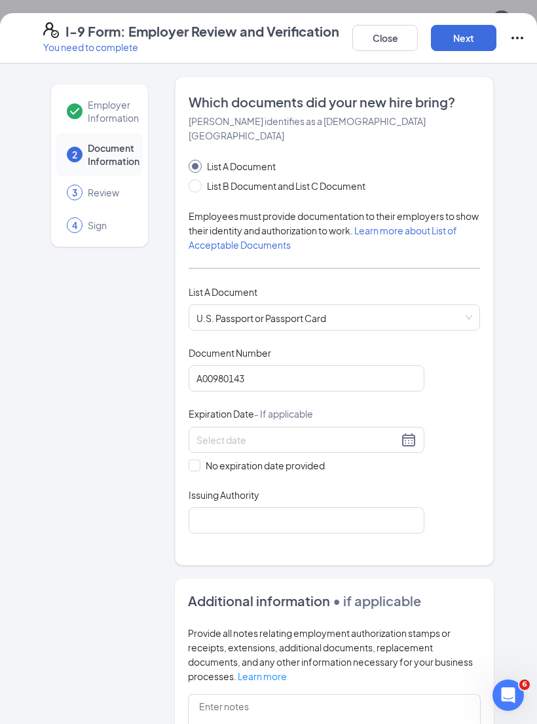
click at [295, 433] on input at bounding box center [297, 440] width 202 height 14
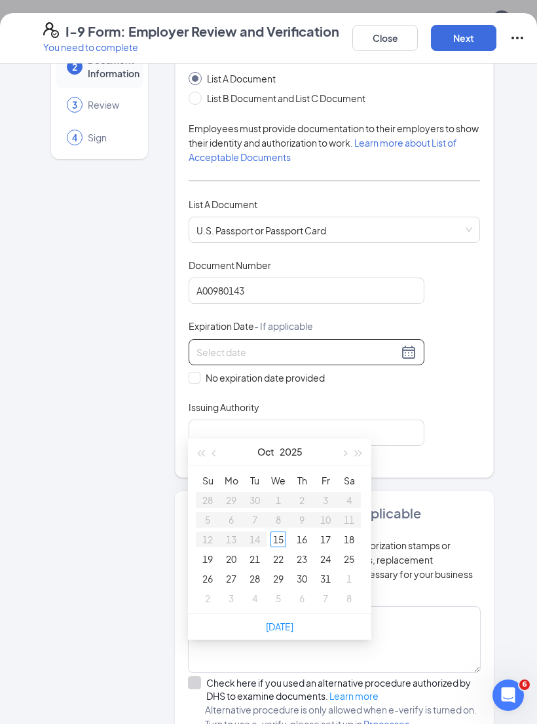
scroll to position [90, 0]
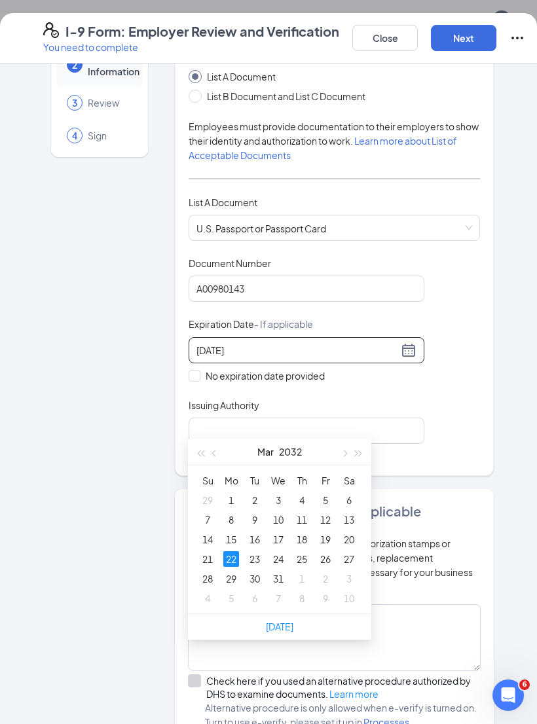
type input "[DATE]"
click at [239, 418] on input "Issuing Authority" at bounding box center [307, 431] width 236 height 26
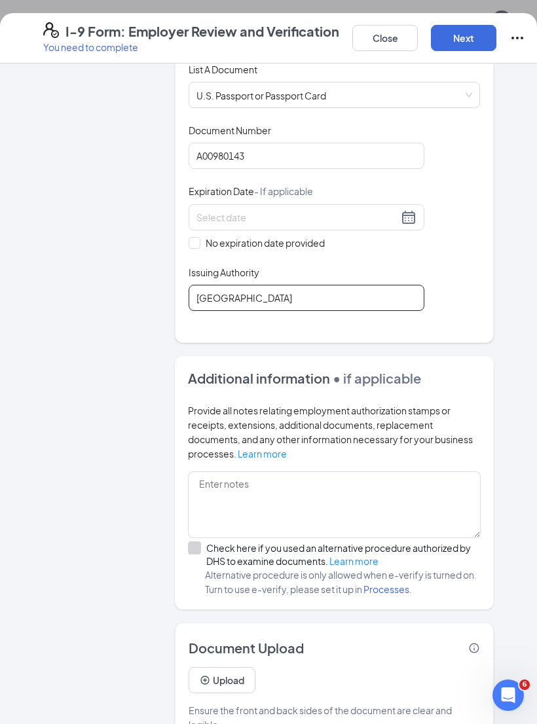
scroll to position [222, 0]
type input "[GEOGRAPHIC_DATA]"
click at [222, 668] on button "Upload" at bounding box center [222, 681] width 67 height 26
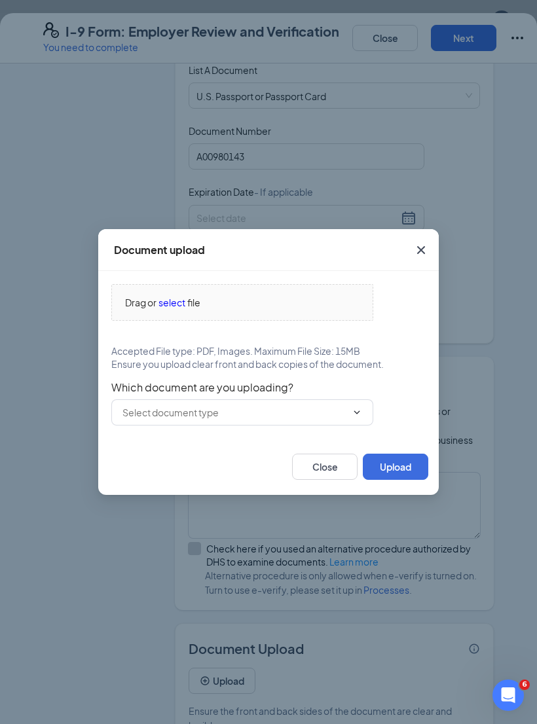
click at [185, 310] on span "select" at bounding box center [171, 302] width 27 height 14
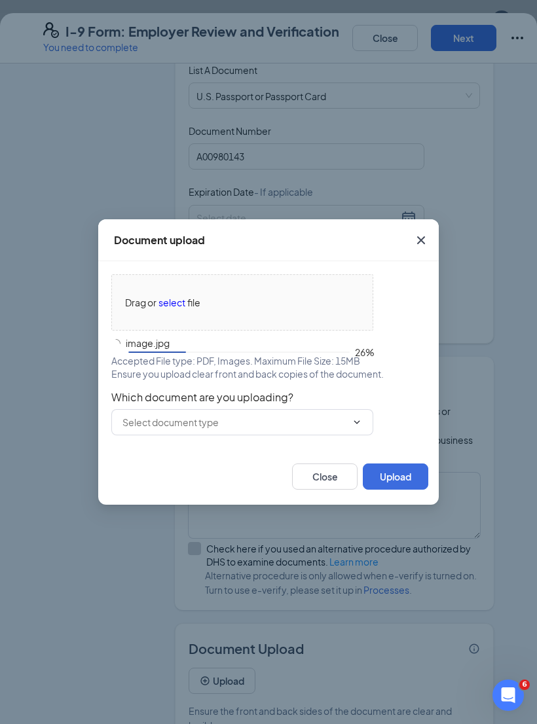
click at [227, 430] on input "text" at bounding box center [234, 422] width 224 height 14
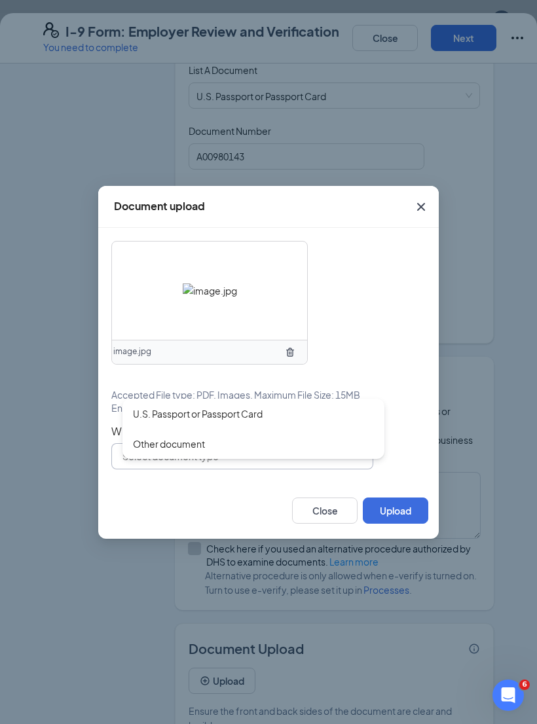
click at [227, 459] on div "Other document" at bounding box center [253, 444] width 262 height 30
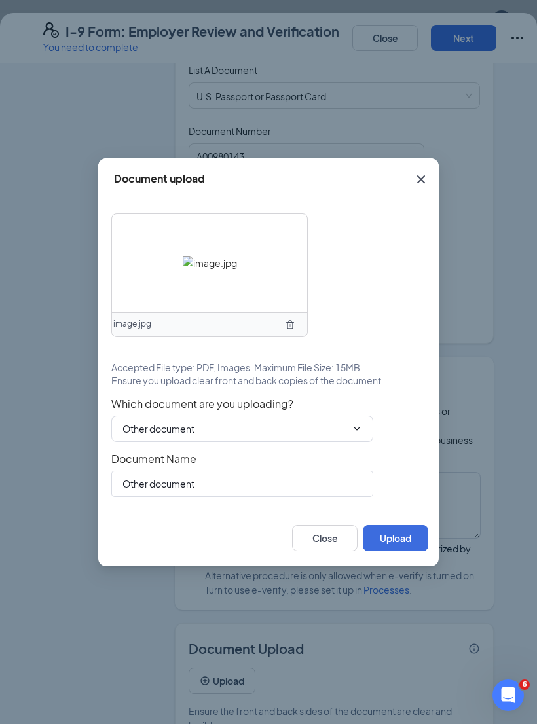
click at [234, 436] on input "Other document" at bounding box center [234, 429] width 224 height 14
click at [232, 461] on div "U.S. Passport or Passport Card" at bounding box center [198, 454] width 130 height 14
type input "U.S. Passport or Passport Card"
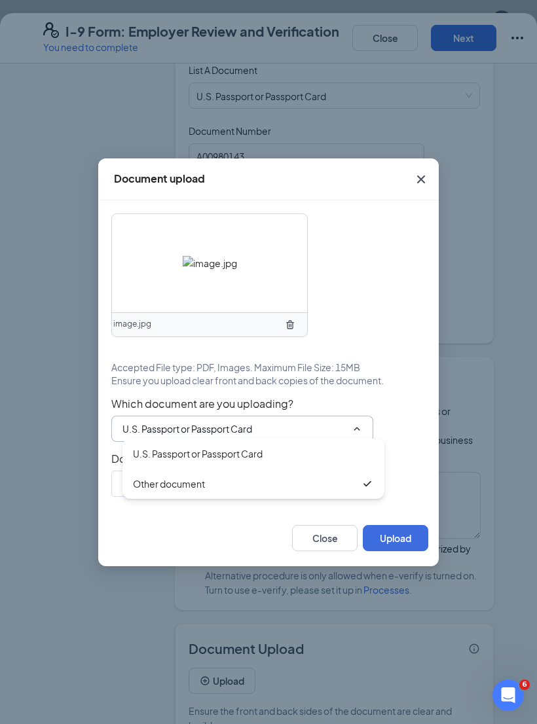
type input "U.S. Passport or Passport Card"
click at [395, 548] on button "Upload" at bounding box center [395, 538] width 65 height 26
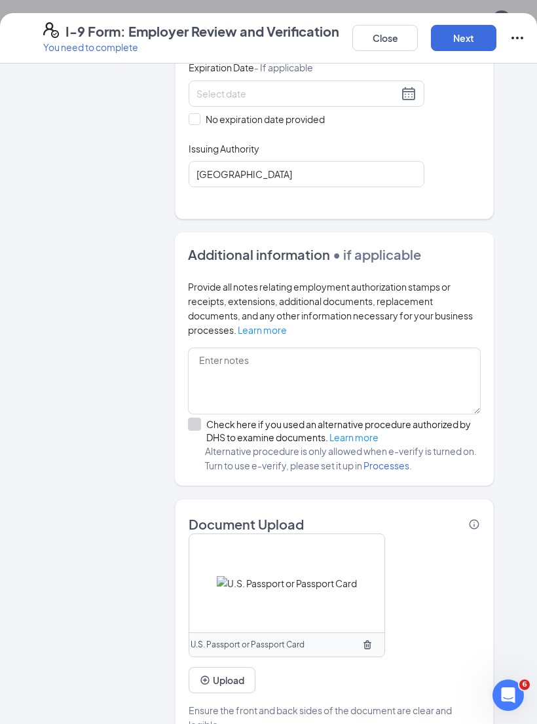
scroll to position [346, 0]
click at [229, 668] on button "Upload" at bounding box center [222, 681] width 67 height 26
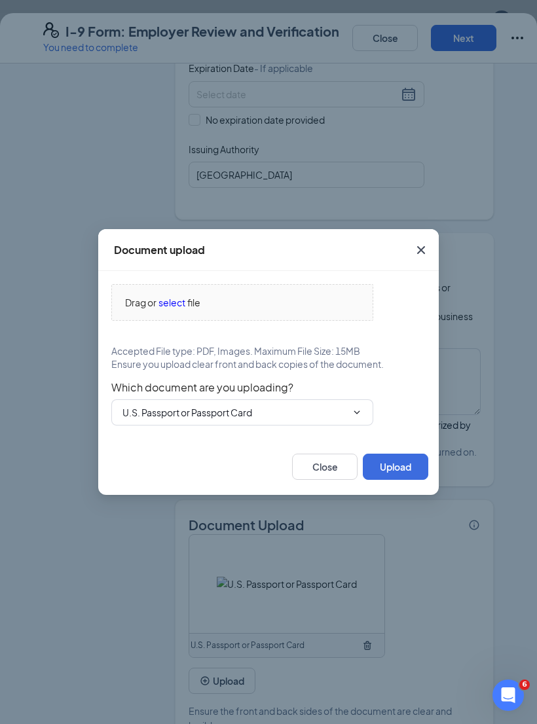
click at [179, 310] on span "select" at bounding box center [171, 302] width 27 height 14
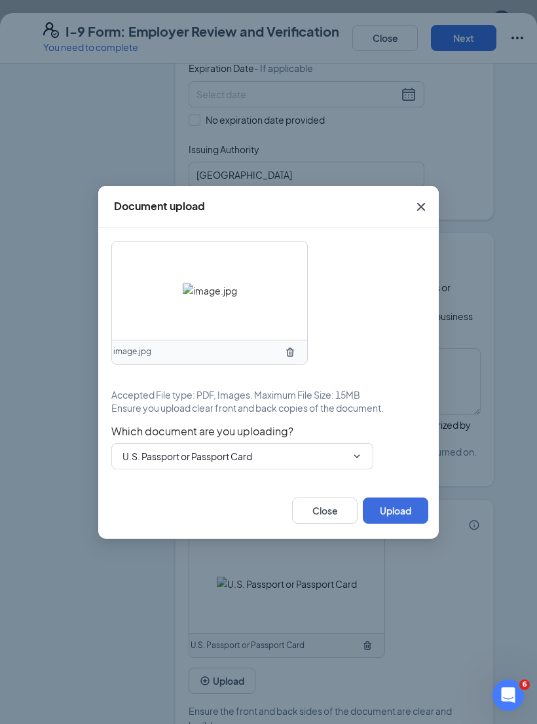
click at [170, 436] on span "Which document are you uploading?" at bounding box center [268, 431] width 314 height 13
click at [150, 464] on input "U.S. Passport or Passport Card" at bounding box center [234, 456] width 224 height 14
click at [155, 488] on div "U.S. Passport or Passport Card" at bounding box center [198, 481] width 130 height 14
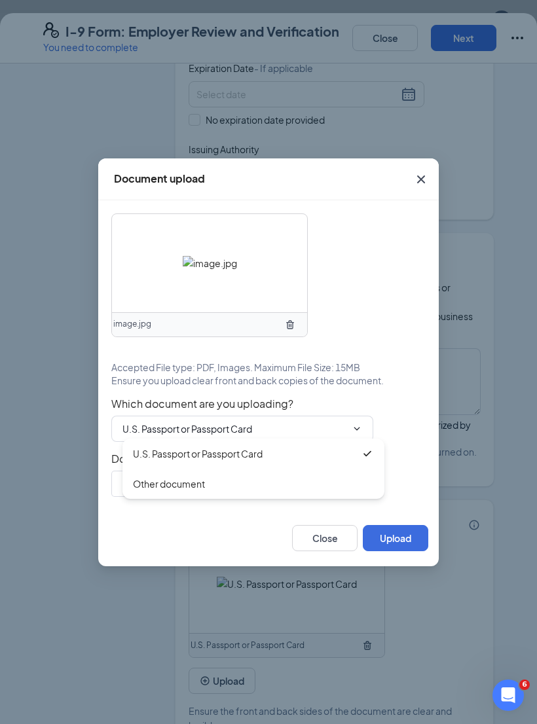
type input "U.S. Passport or Passport Card"
click at [405, 550] on button "Upload" at bounding box center [395, 538] width 65 height 26
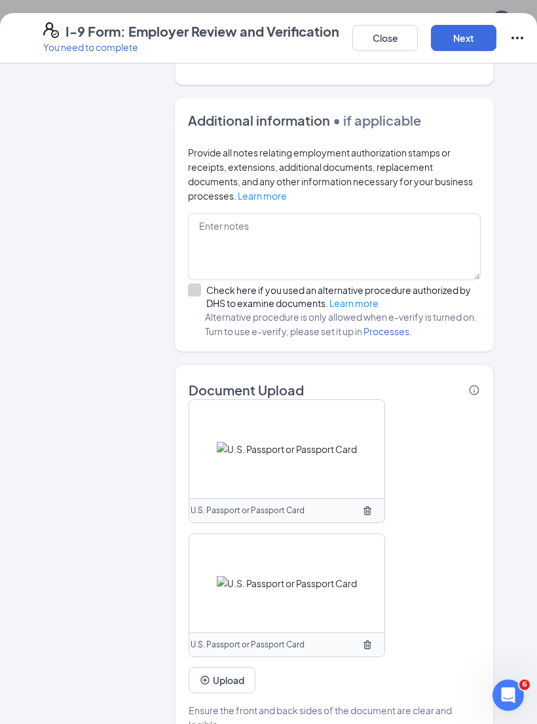
scroll to position [480, 0]
click at [463, 31] on button "Next" at bounding box center [463, 38] width 65 height 26
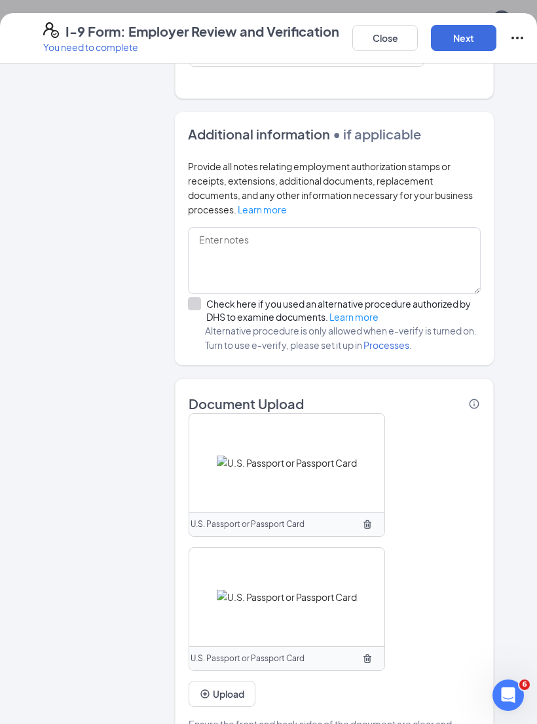
click at [464, 43] on button "Next" at bounding box center [463, 38] width 65 height 26
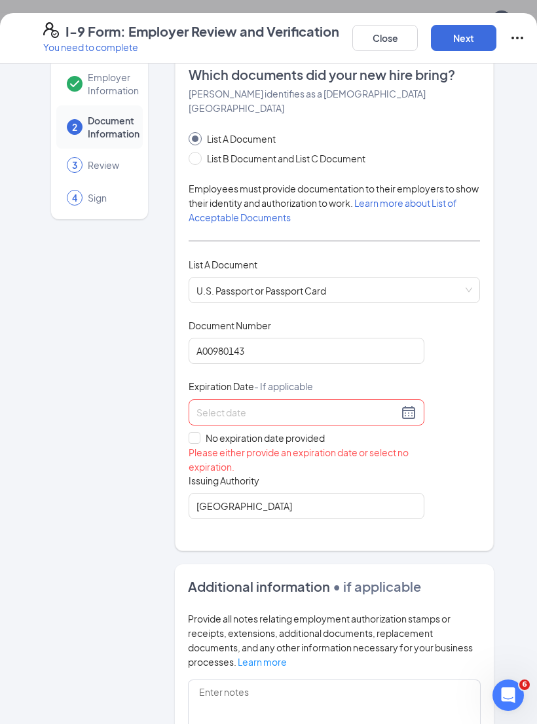
scroll to position [5, 0]
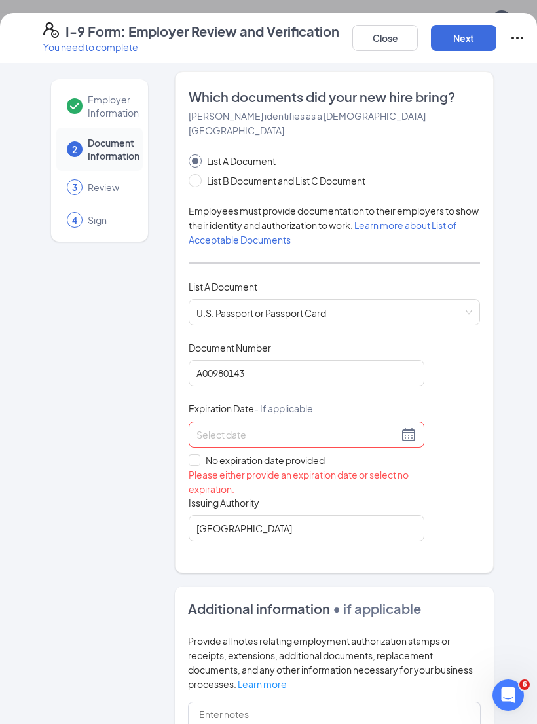
click at [321, 428] on input at bounding box center [297, 435] width 202 height 14
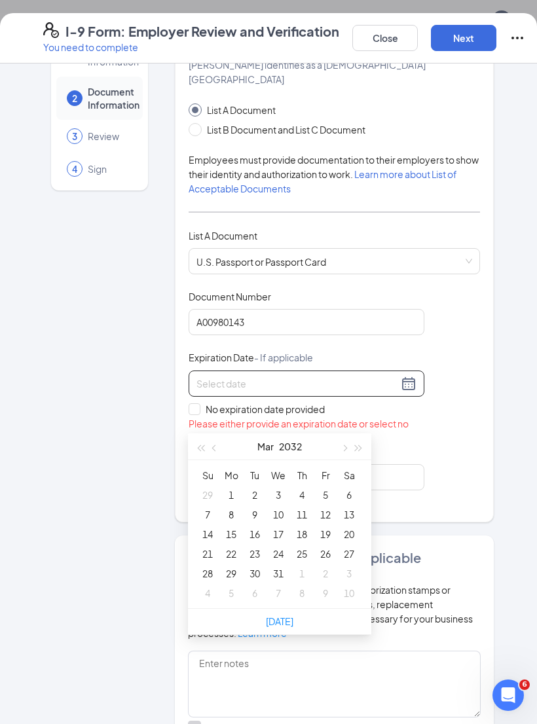
scroll to position [56, 0]
type input "[DATE]"
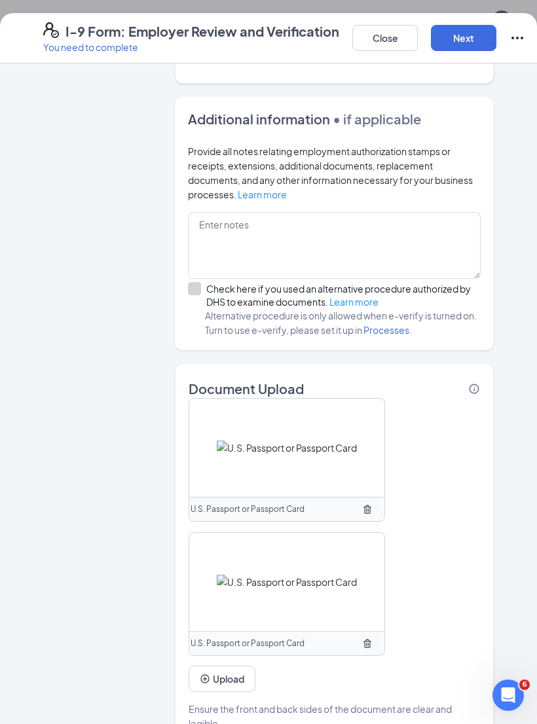
scroll to position [481, 0]
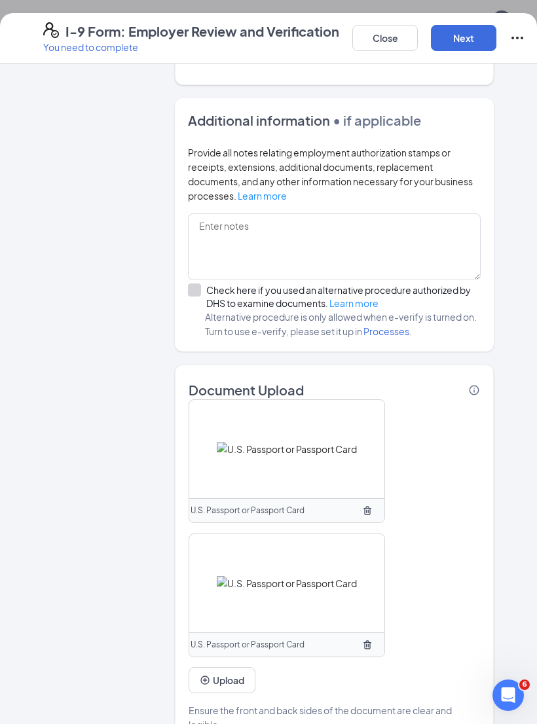
click at [473, 35] on button "Next" at bounding box center [463, 38] width 65 height 26
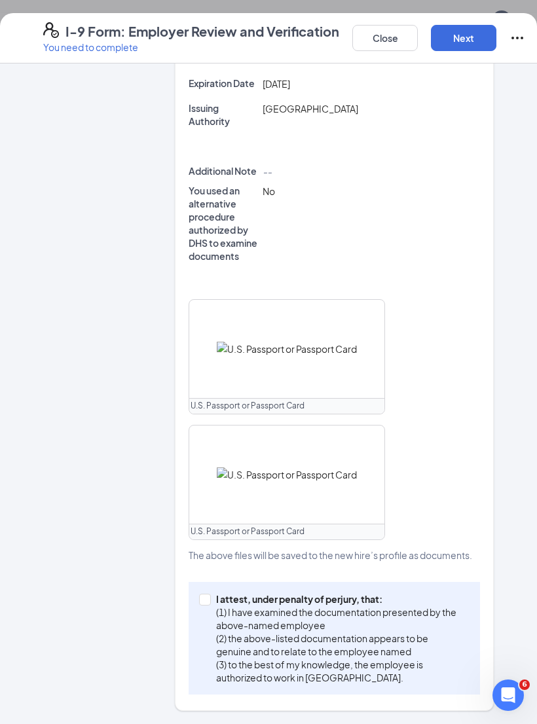
scroll to position [371, 0]
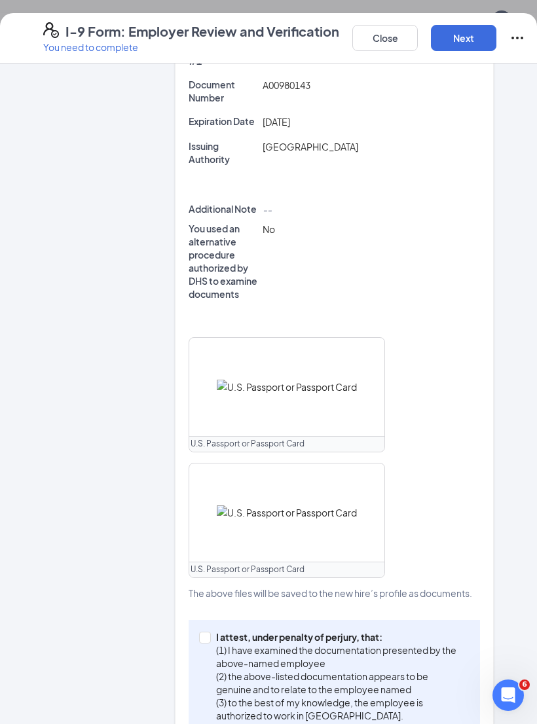
click at [207, 631] on label "I attest, under penalty of [PERSON_NAME], that: (1) I have examined the documen…" at bounding box center [334, 677] width 270 height 92
click at [207, 632] on input "I attest, under penalty of [PERSON_NAME], that: (1) I have examined the documen…" at bounding box center [203, 636] width 9 height 9
checkbox input "true"
click at [474, 34] on button "Next" at bounding box center [463, 38] width 65 height 26
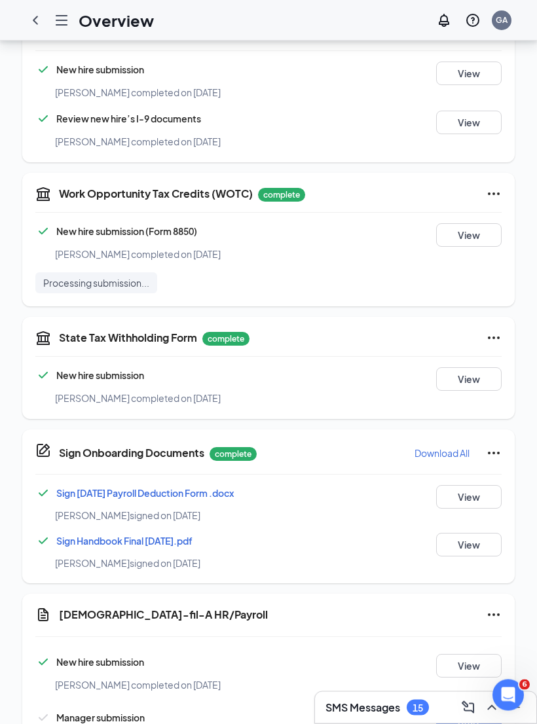
scroll to position [563, 0]
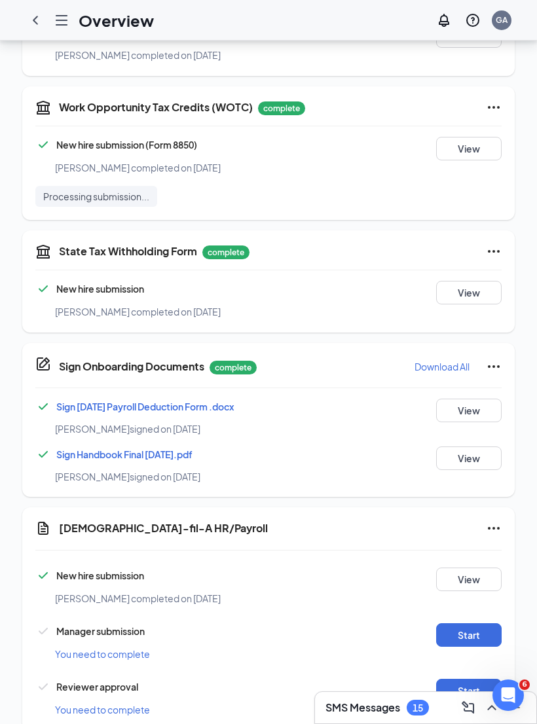
click at [464, 625] on button "Start" at bounding box center [468, 635] width 65 height 24
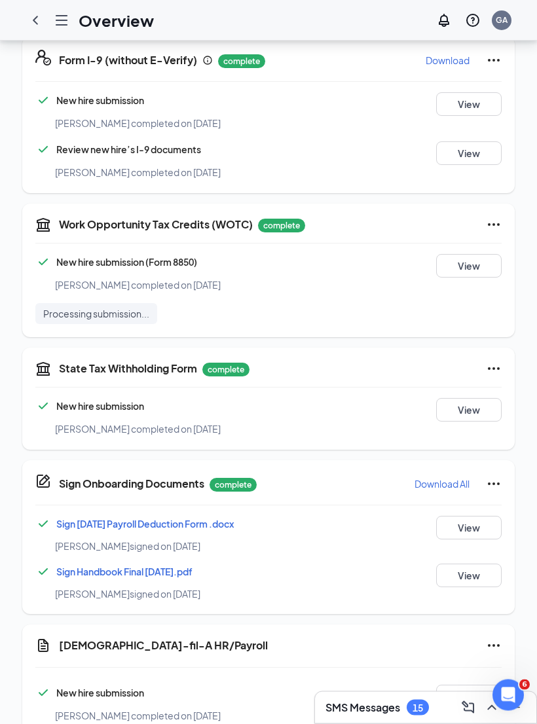
scroll to position [568, 0]
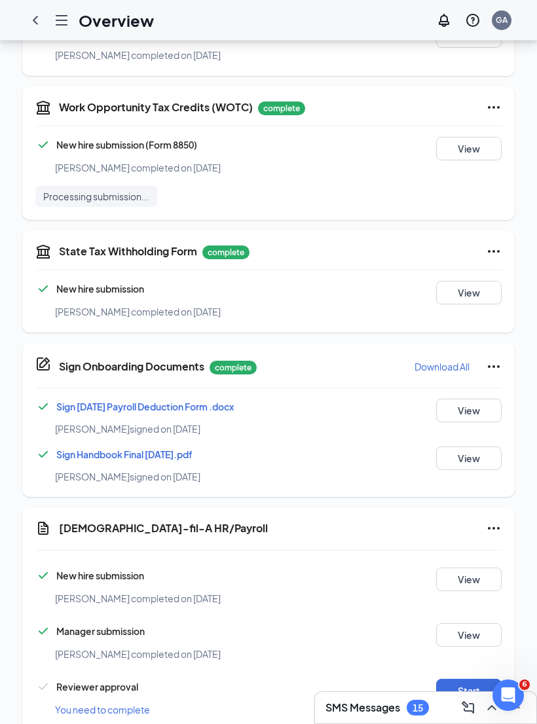
click at [478, 679] on button "Start" at bounding box center [468, 691] width 65 height 24
